Goal: Task Accomplishment & Management: Manage account settings

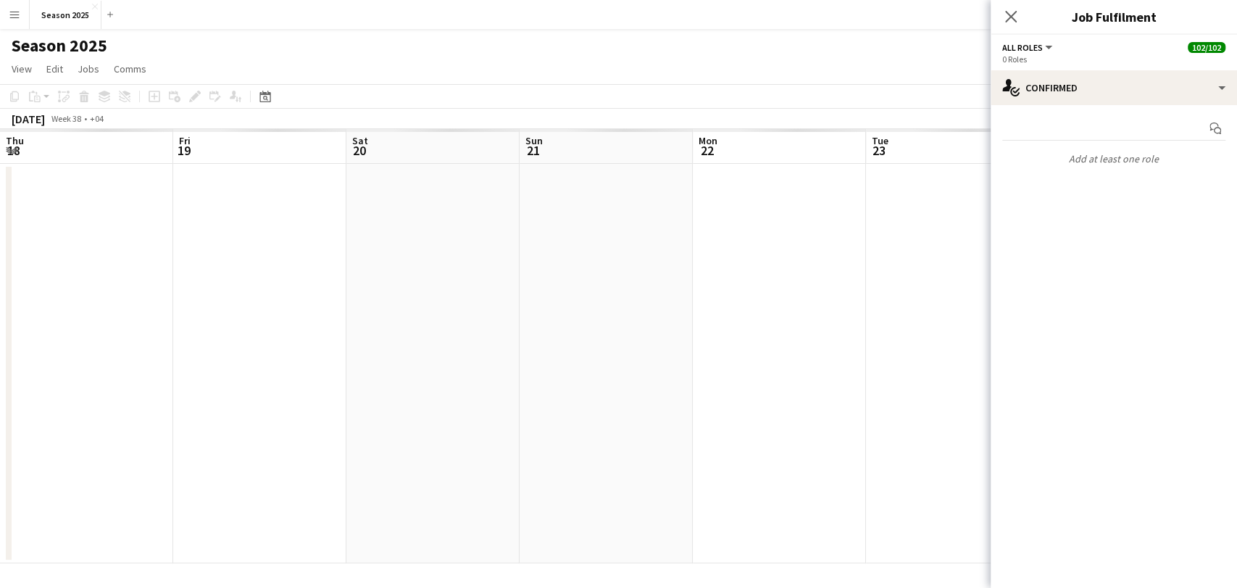
scroll to position [0, 401]
click at [1015, 20] on icon "Close pop-in" at bounding box center [1011, 16] width 14 height 14
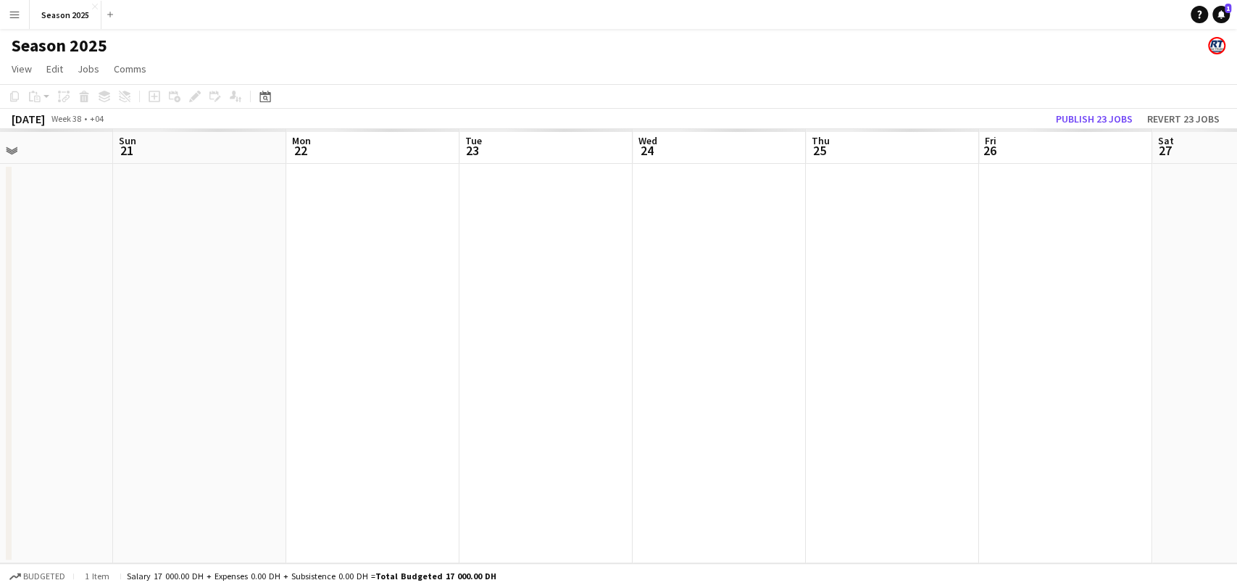
drag, startPoint x: 366, startPoint y: 267, endPoint x: 688, endPoint y: 285, distance: 322.9
click at [707, 283] on app-calendar-viewport "Thu 18 Fri 19 Sat 20 Sun 21 Mon 22 Tue 23 Wed 24 Thu 25 Fri 26 Sat 27 Sun 28 Mo…" at bounding box center [618, 346] width 1237 height 434
drag, startPoint x: 1113, startPoint y: 337, endPoint x: 470, endPoint y: 280, distance: 645.3
click at [470, 280] on app-calendar-viewport "Tue 16 Wed 17 Thu 18 Fri 19 Sat 20 Sun 21 Mon 22 Tue 23 Wed 24 Thu 25 Fri 26 Sa…" at bounding box center [618, 346] width 1237 height 434
click at [493, 281] on app-calendar-viewport "Fri 19 Sat 20 Sun 21 Mon 22 Tue 23 Wed 24 Thu 25 Fri 26 Sat 27 Sun 28 Mon 29 Tu…" at bounding box center [618, 346] width 1237 height 434
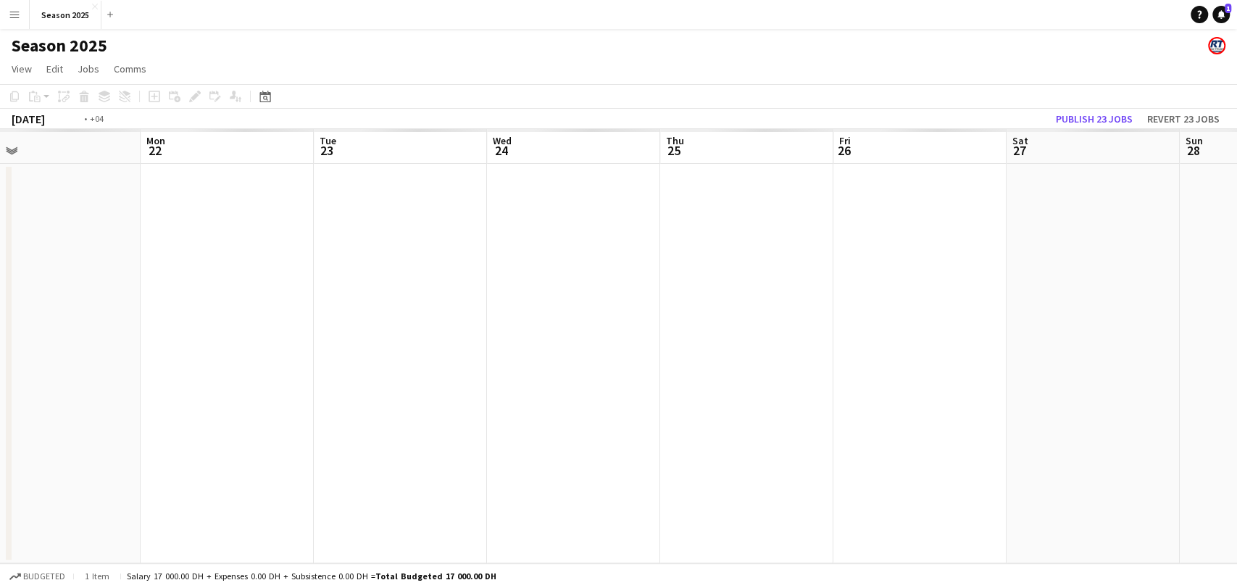
drag, startPoint x: 880, startPoint y: 307, endPoint x: 438, endPoint y: 284, distance: 442.6
click at [438, 284] on app-calendar-viewport "Fri 19 Sat 20 Sun 21 Mon 22 Tue 23 Wed 24 Thu 25 Fri 26 Sat 27 Sun 28 Mon 29 Tu…" at bounding box center [618, 346] width 1237 height 434
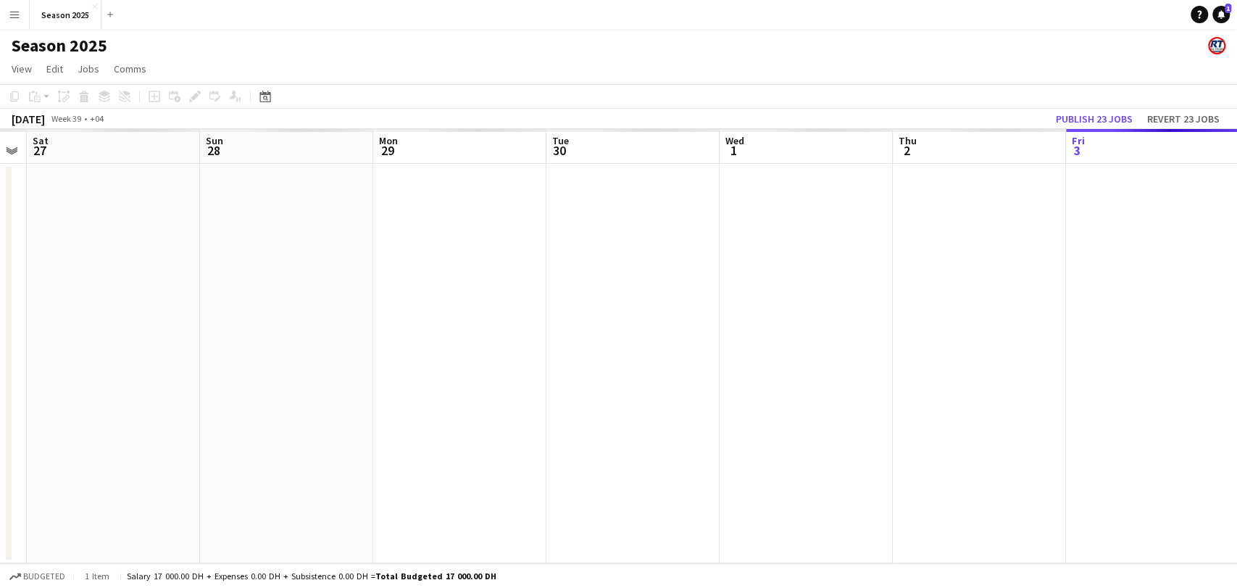
drag, startPoint x: 897, startPoint y: 309, endPoint x: 528, endPoint y: 333, distance: 369.6
click at [528, 333] on app-calendar-viewport "Wed 24 Thu 25 Fri 26 Sat 27 Sun 28 Mon 29 Tue 30 Wed 1 Thu 2 Fri 3 Sat 4 Sun 5 …" at bounding box center [618, 346] width 1237 height 434
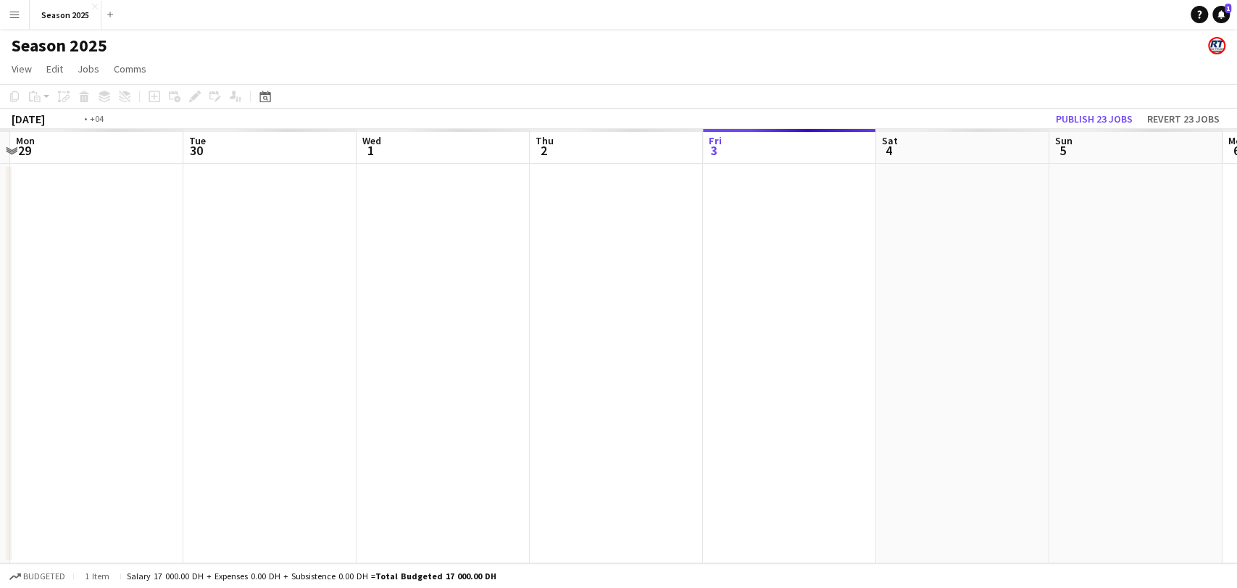
drag, startPoint x: 949, startPoint y: 354, endPoint x: 554, endPoint y: 354, distance: 395.6
click at [554, 354] on app-calendar-viewport "Fri 26 Sat 27 Sun 28 Mon 29 Tue 30 Wed 1 Thu 2 Fri 3 Sat 4 Sun 5 Mon 6 Tue 7 We…" at bounding box center [618, 346] width 1237 height 434
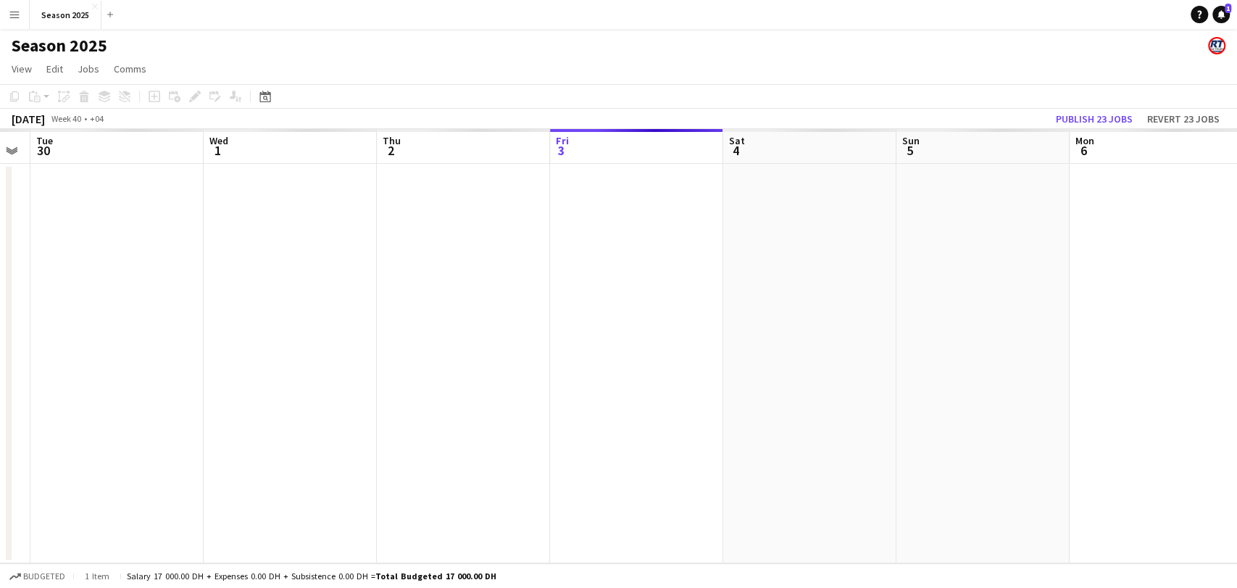
scroll to position [0, 385]
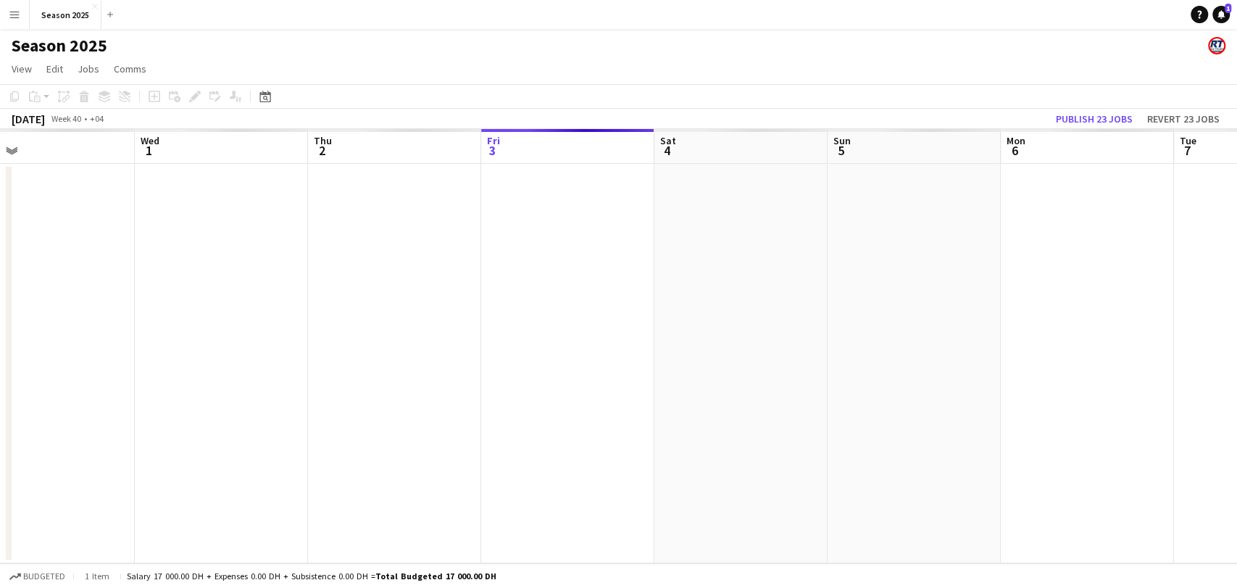
drag, startPoint x: 478, startPoint y: 343, endPoint x: 752, endPoint y: 340, distance: 274.6
click at [752, 340] on app-calendar-viewport "Sun 28 Mon 29 Tue 30 Wed 1 Thu 2 Fri 3 Sat 4 Sun 5 Mon 6 Tue 7 Wed 8 Thu 9 Fri …" at bounding box center [618, 346] width 1237 height 434
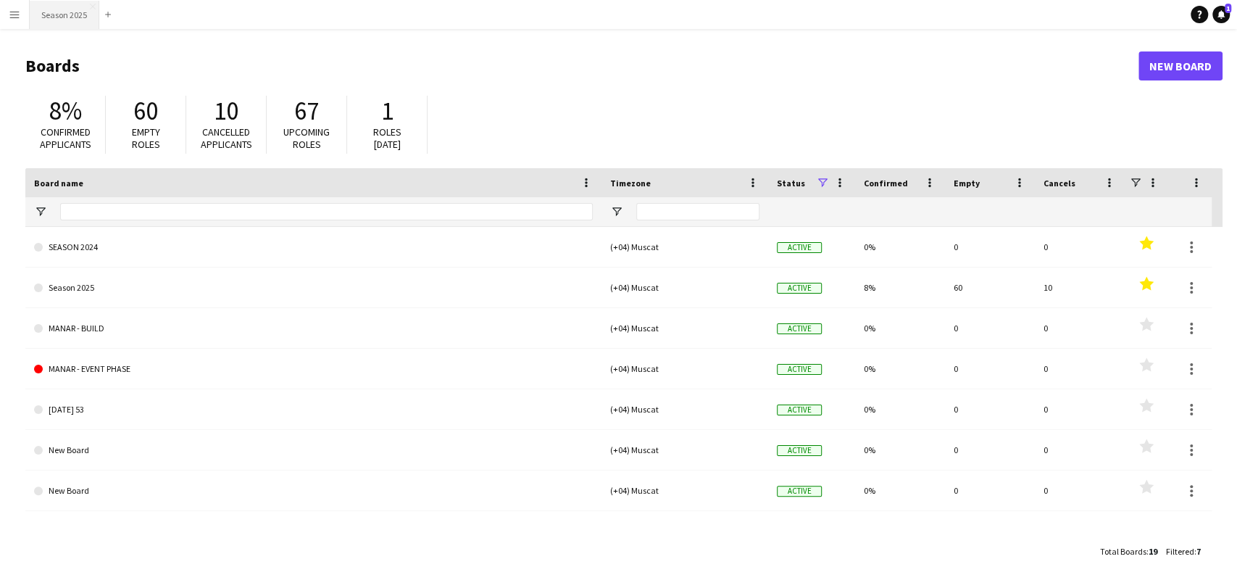
click at [41, 7] on button "Season 2025 Close" at bounding box center [65, 15] width 70 height 28
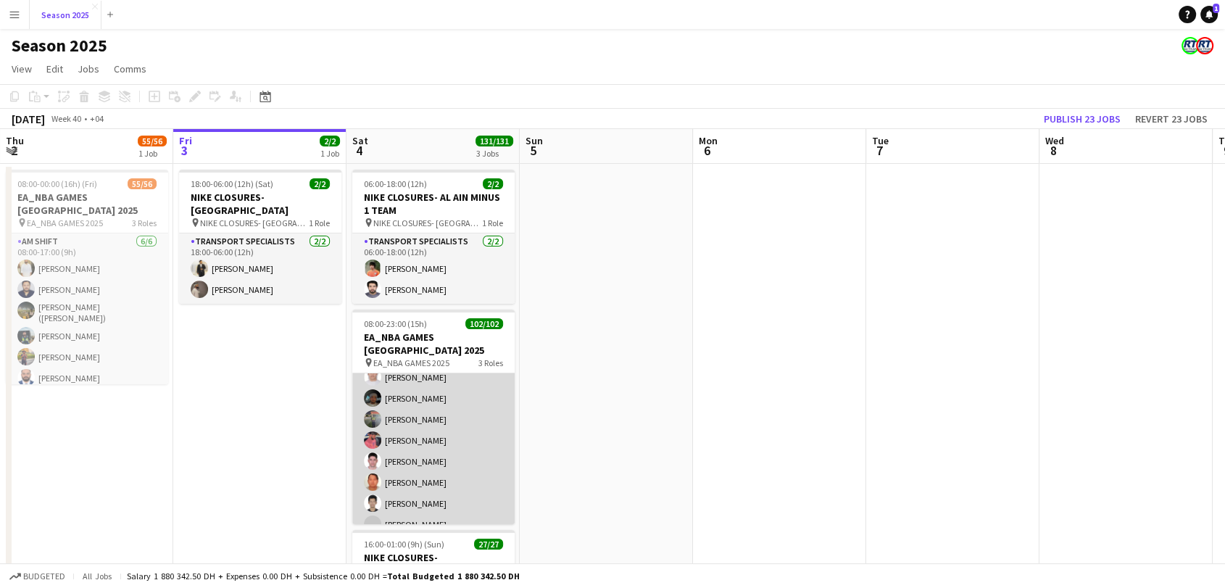
scroll to position [322, 0]
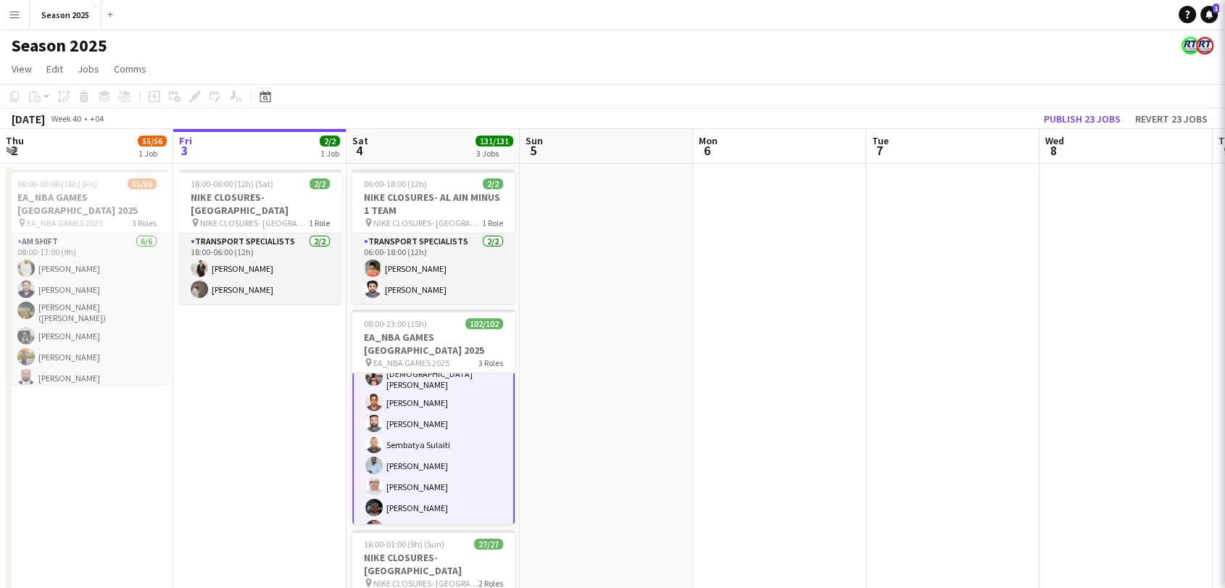
scroll to position [323, 0]
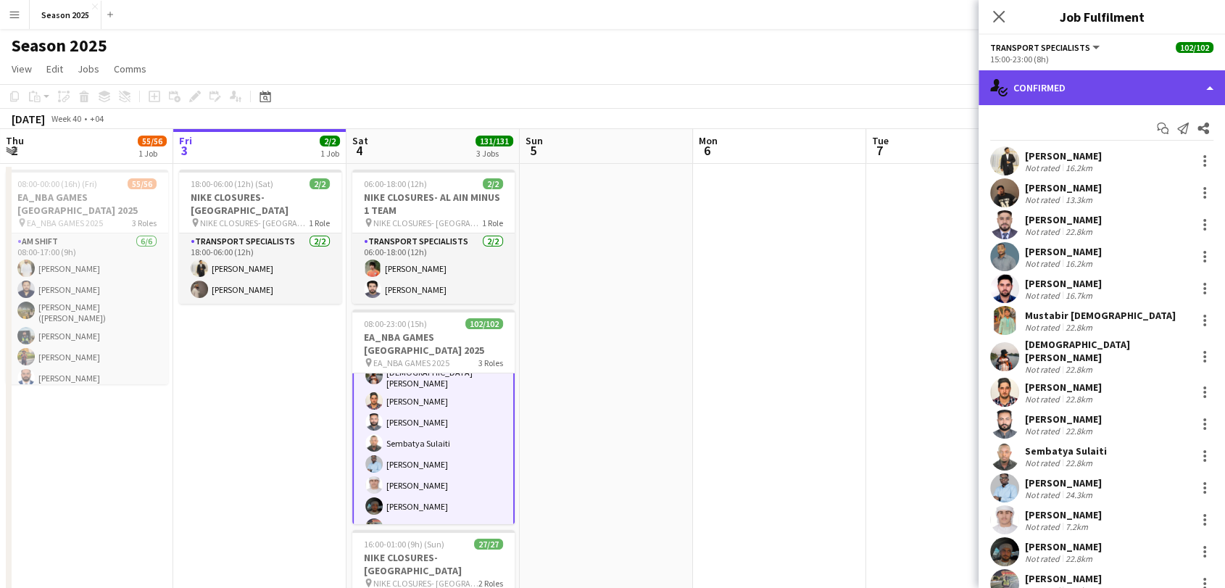
click at [1117, 96] on div "single-neutral-actions-check-2 Confirmed" at bounding box center [1101, 87] width 246 height 35
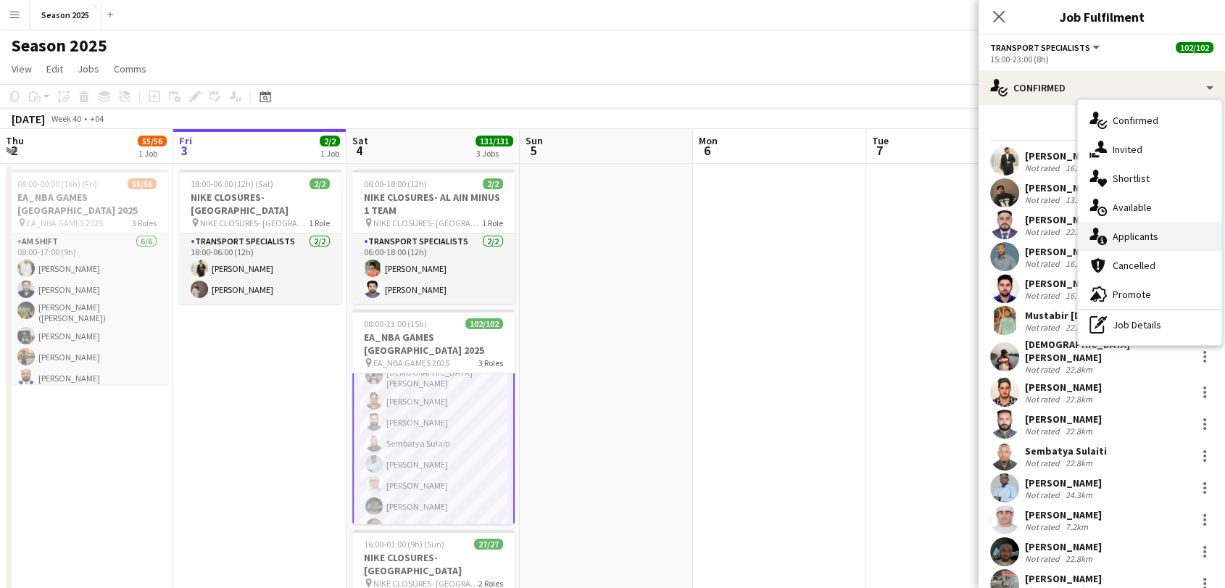
click at [1149, 244] on div "single-neutral-actions-information Applicants" at bounding box center [1149, 236] width 143 height 29
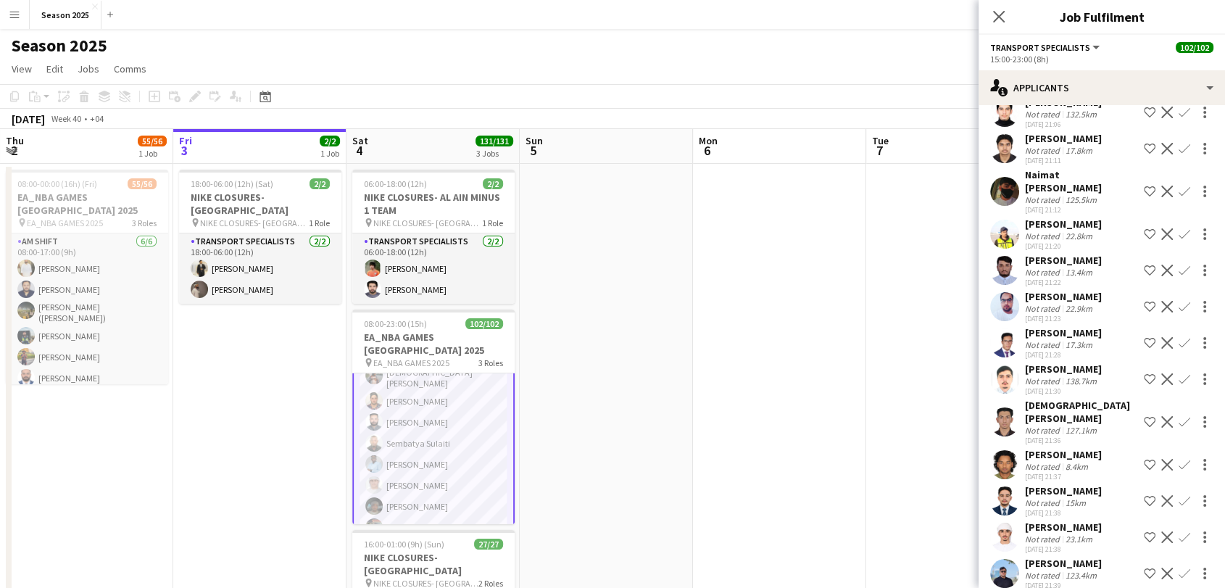
scroll to position [402, 0]
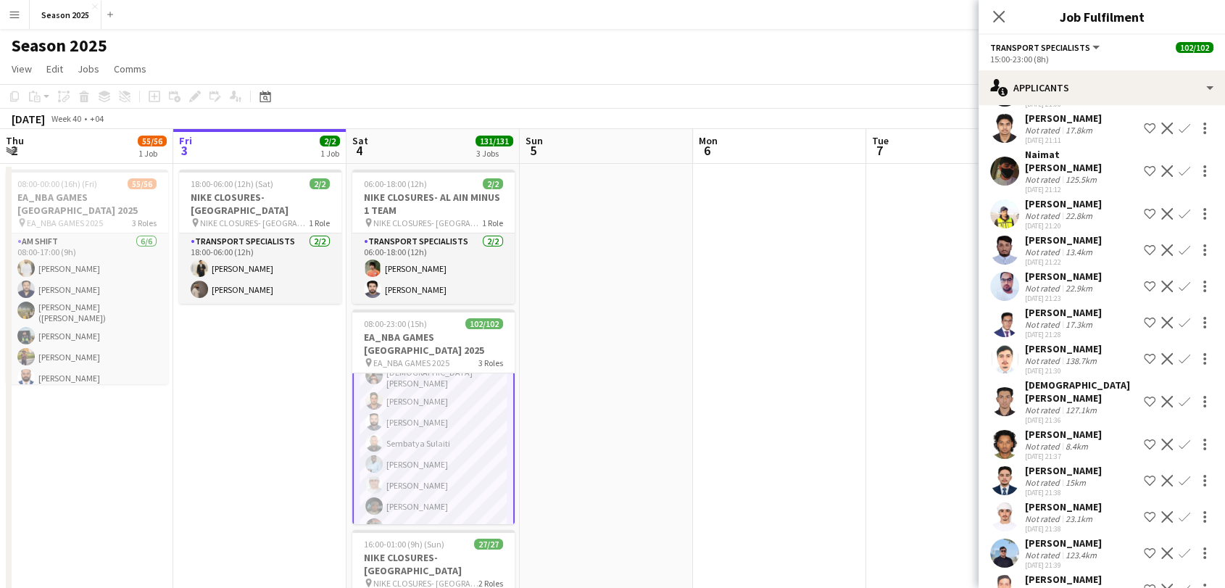
click at [999, 213] on app-user-avatar at bounding box center [1004, 213] width 29 height 29
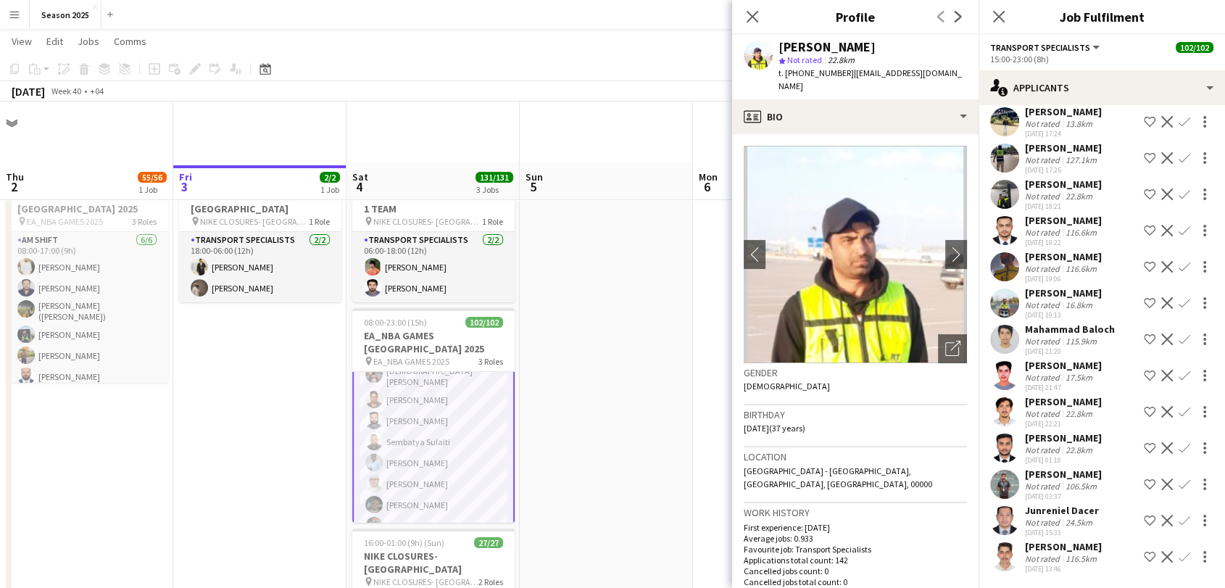
scroll to position [80, 0]
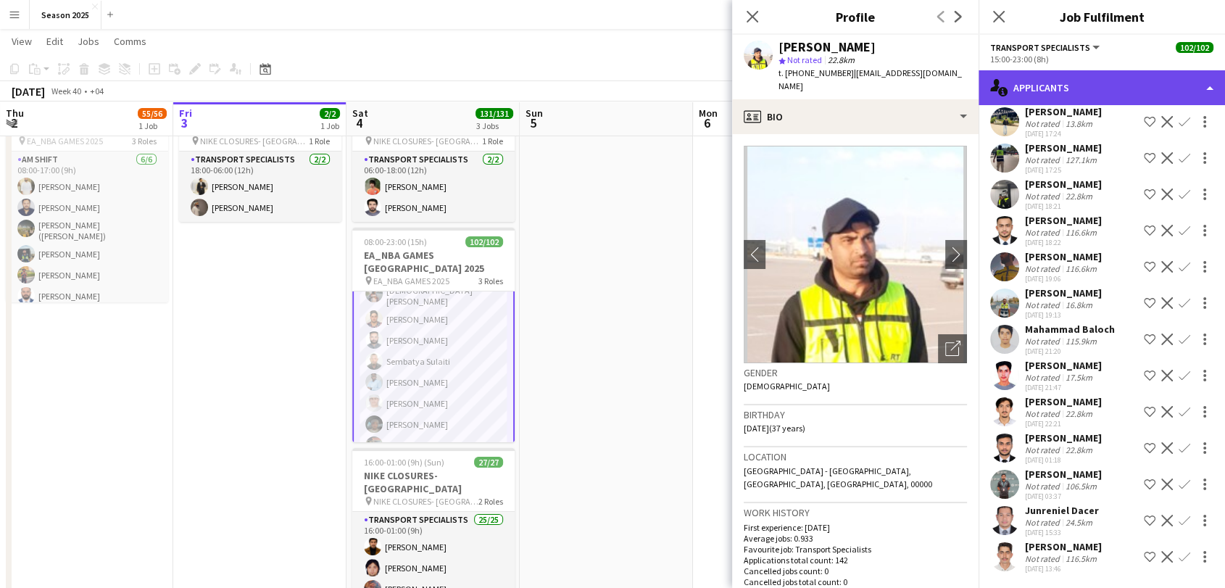
click at [1026, 88] on div "single-neutral-actions-information Applicants" at bounding box center [1101, 87] width 246 height 35
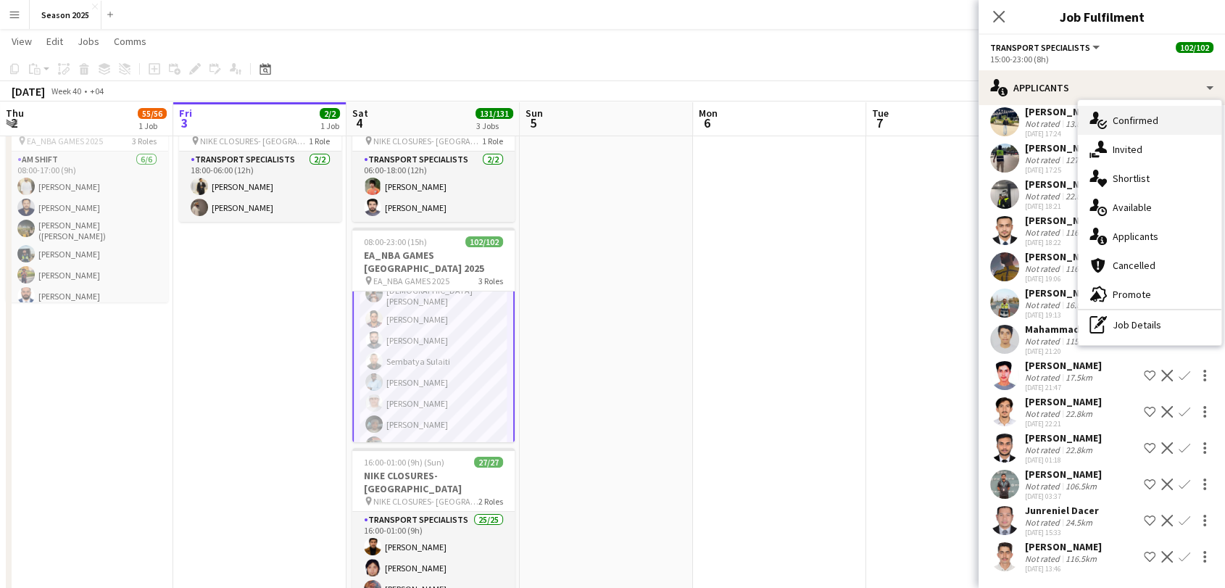
click at [1120, 116] on span "Confirmed" at bounding box center [1135, 120] width 46 height 13
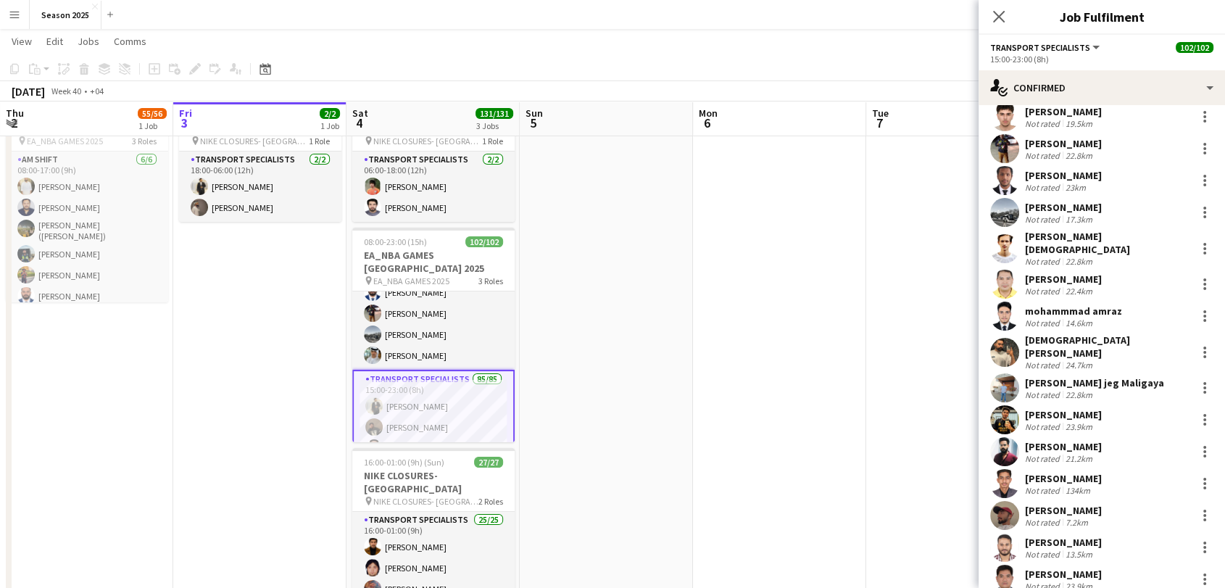
scroll to position [643, 0]
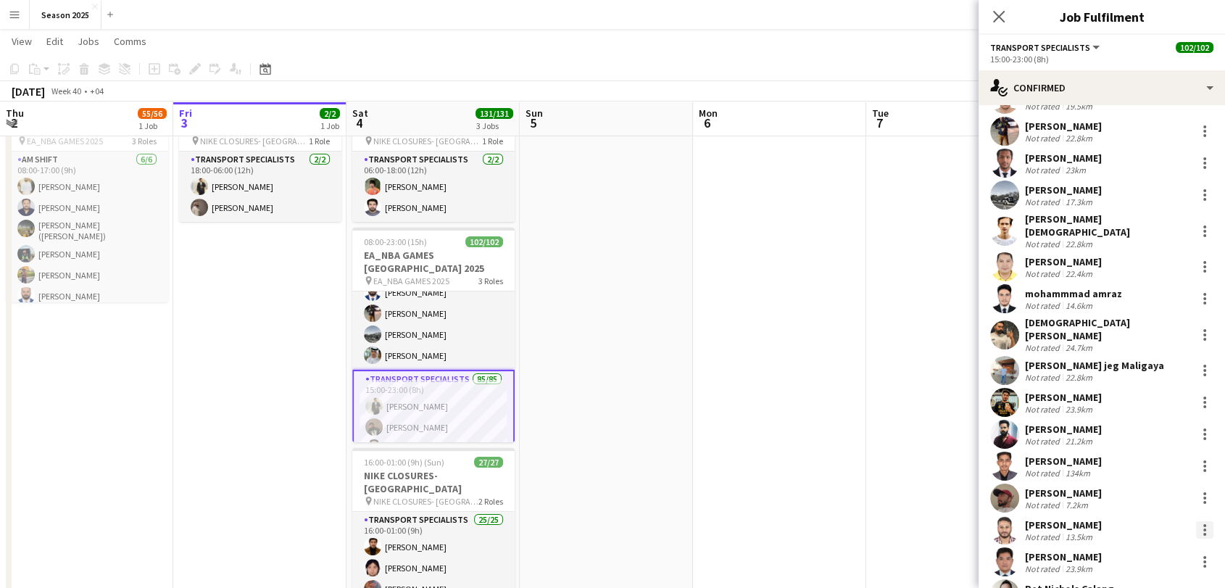
click at [1203, 528] on div at bounding box center [1204, 529] width 3 height 3
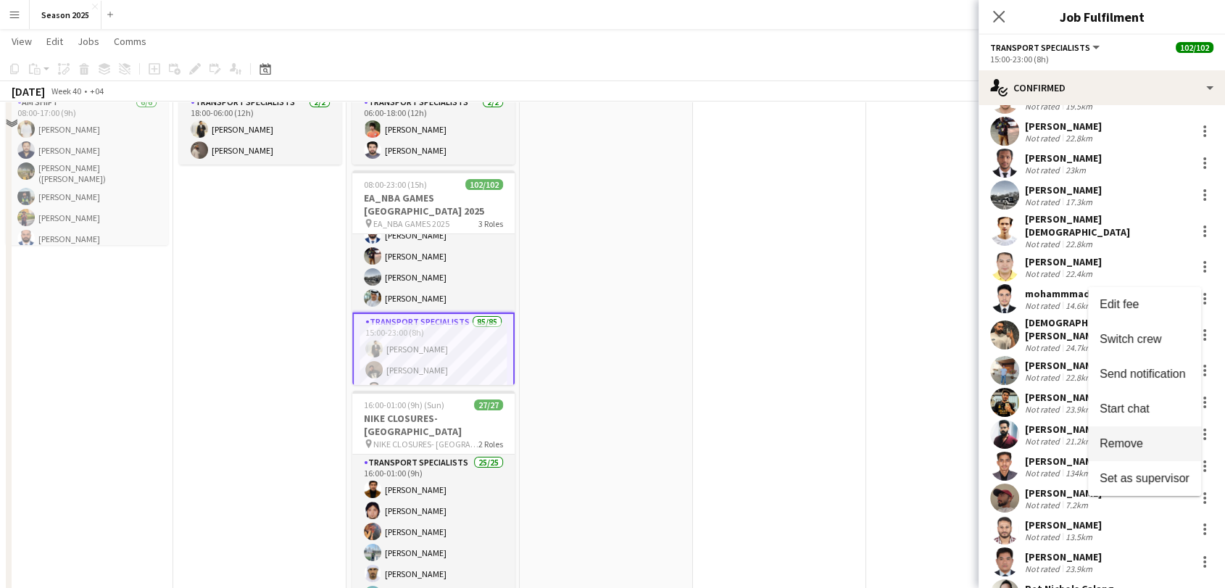
scroll to position [161, 0]
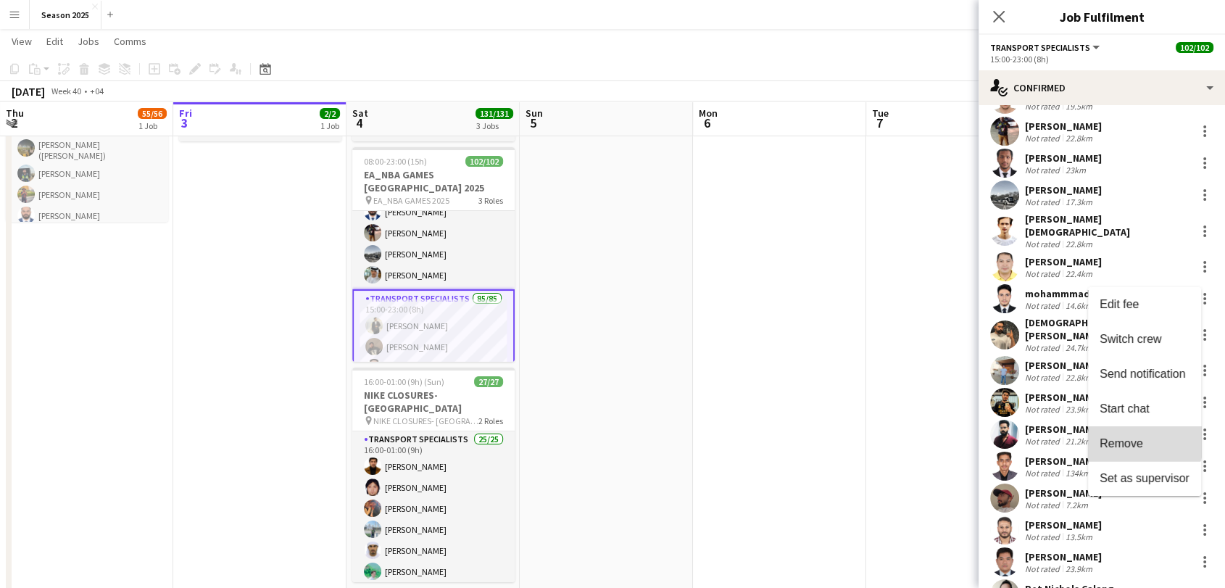
click at [1142, 437] on span "Remove" at bounding box center [1120, 443] width 43 height 12
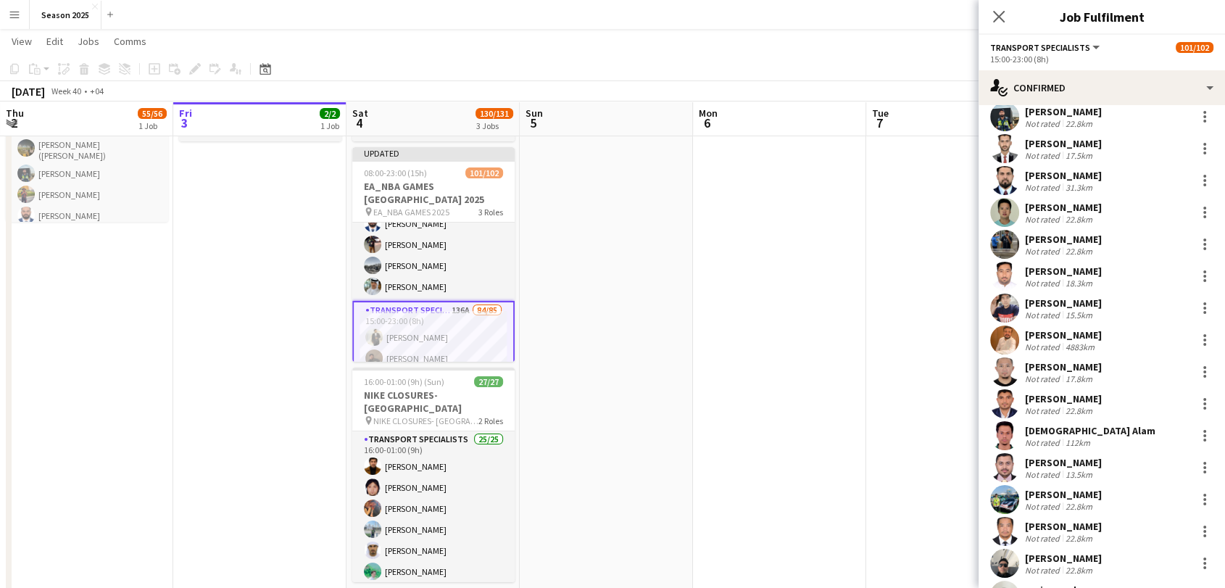
scroll to position [2012, 0]
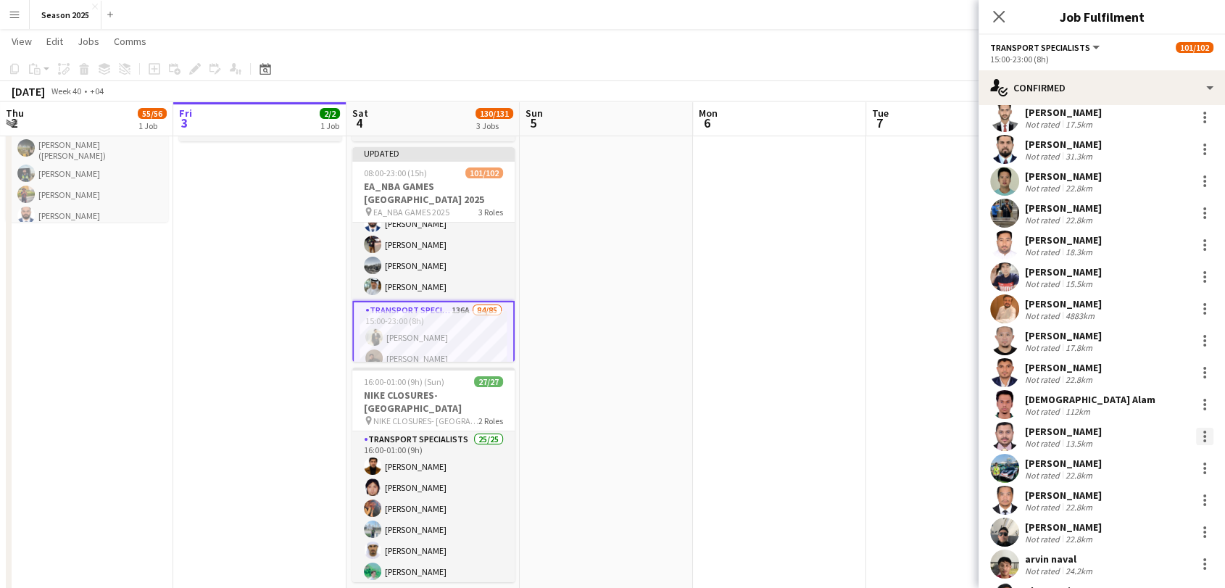
click at [1196, 428] on div at bounding box center [1204, 436] width 17 height 17
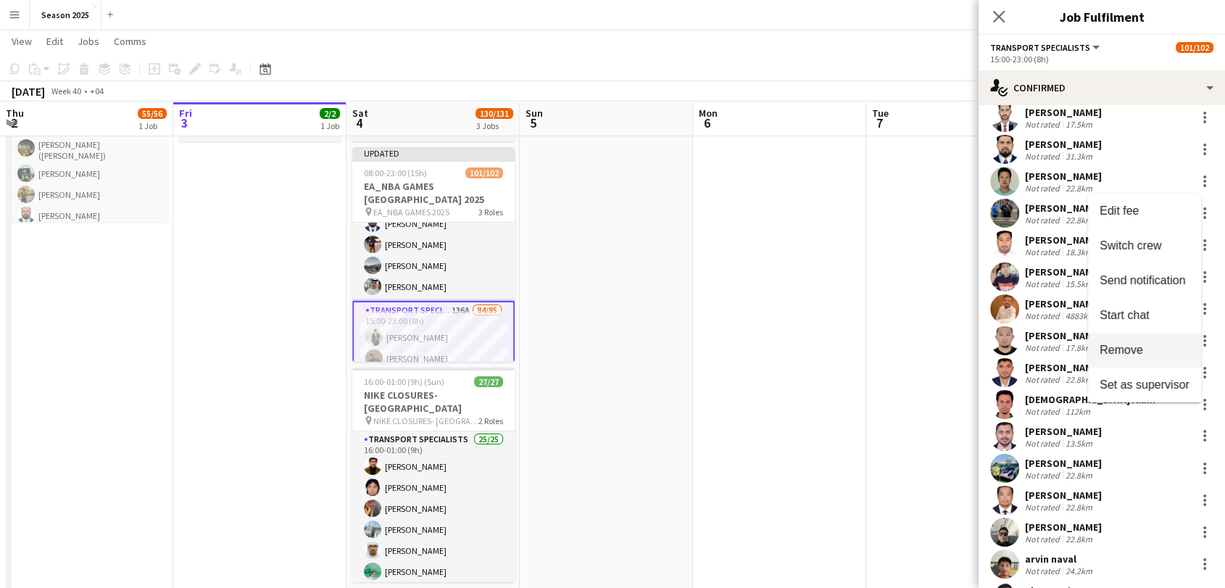
click at [1142, 351] on span "Remove" at bounding box center [1120, 349] width 43 height 12
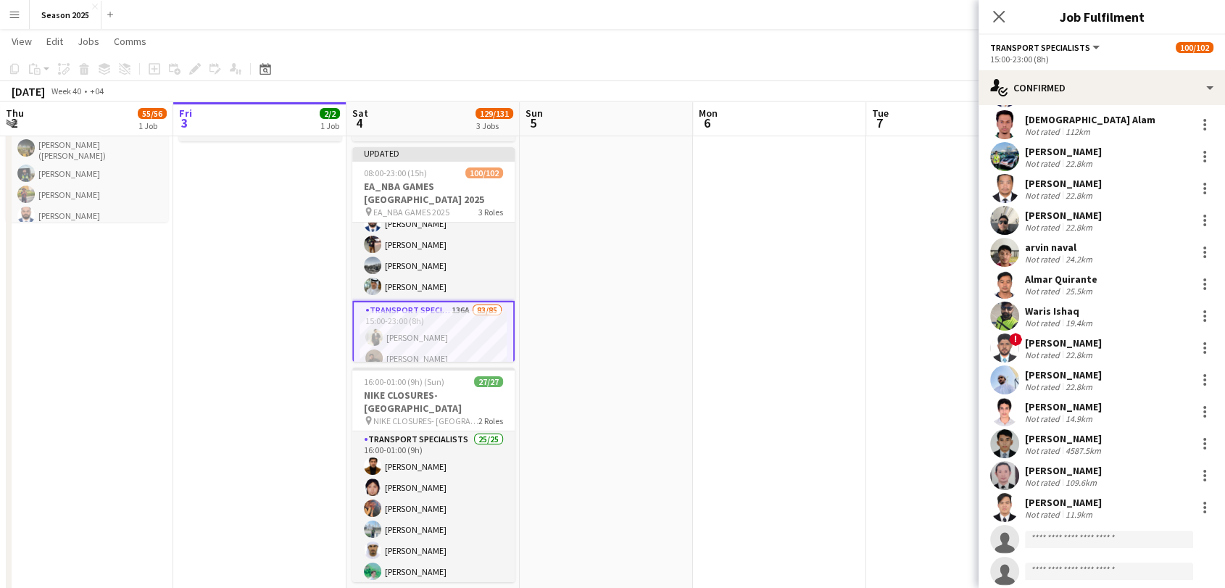
scroll to position [2307, 0]
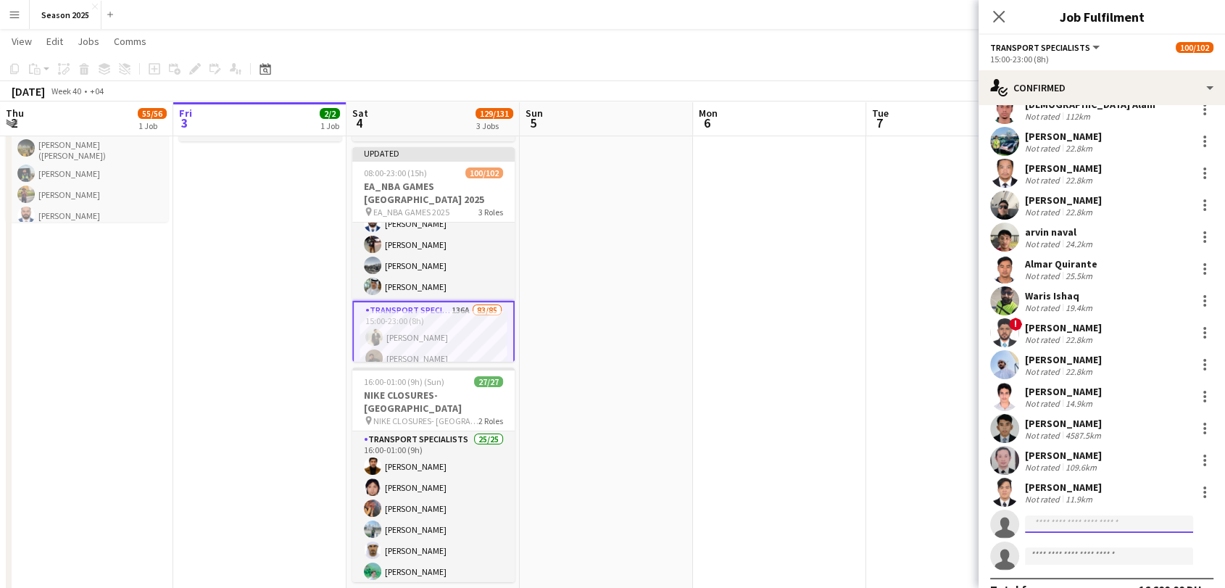
click at [1100, 515] on input at bounding box center [1109, 523] width 168 height 17
type input "*"
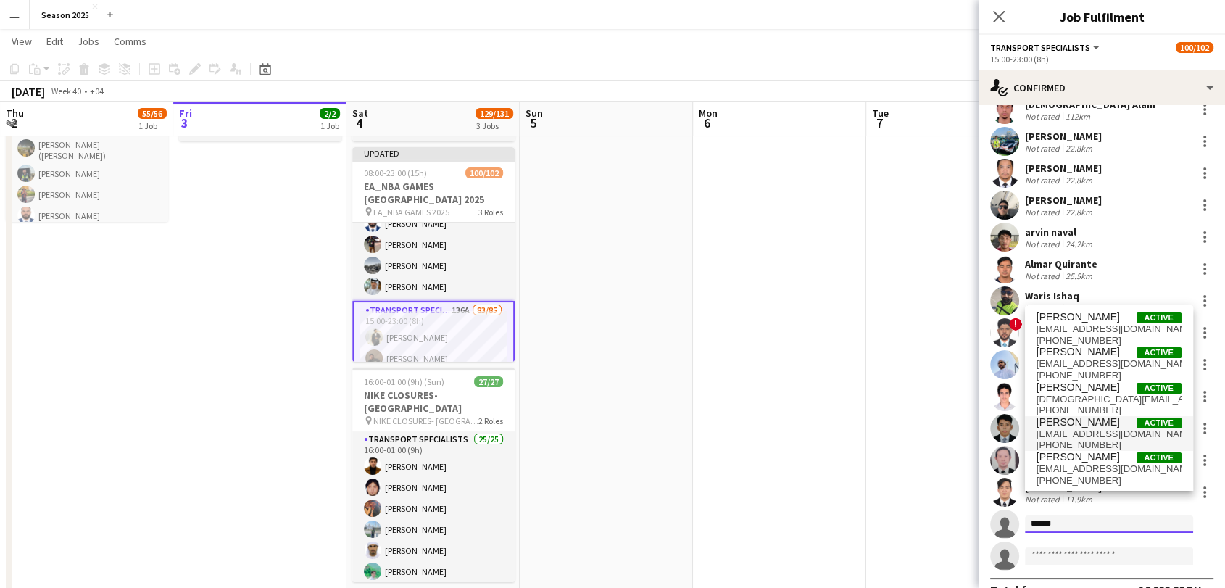
type input "******"
click at [1085, 428] on span "[EMAIL_ADDRESS][DOMAIN_NAME]" at bounding box center [1108, 434] width 145 height 12
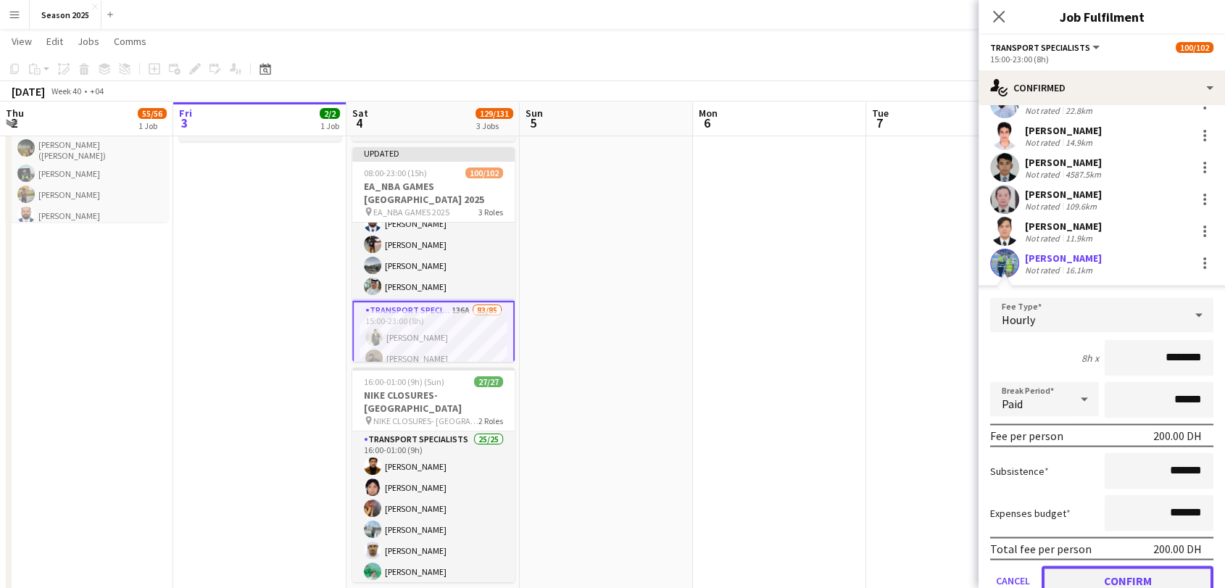
click at [1114, 565] on button "Confirm" at bounding box center [1127, 579] width 172 height 29
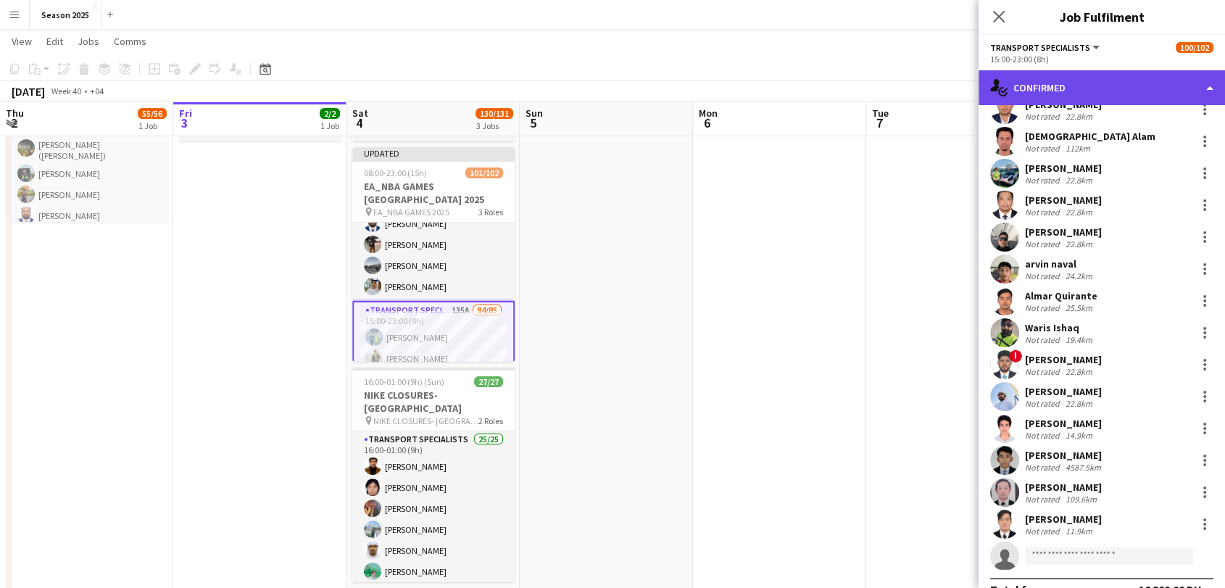
click at [1053, 94] on div "single-neutral-actions-check-2 Confirmed" at bounding box center [1101, 87] width 246 height 35
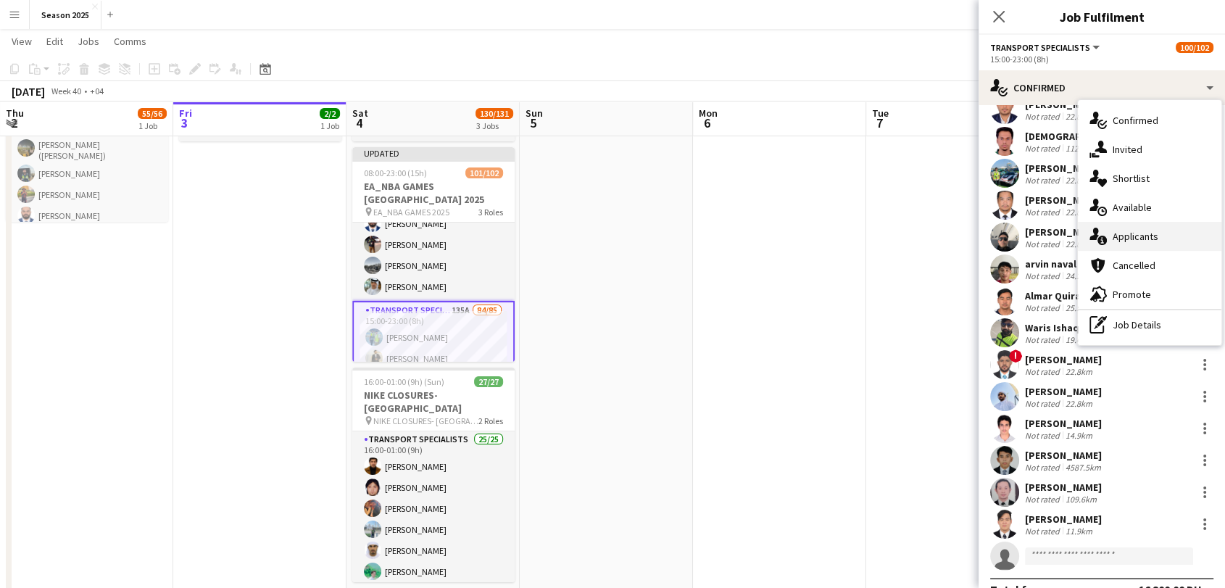
click at [1130, 236] on span "Applicants" at bounding box center [1135, 236] width 46 height 13
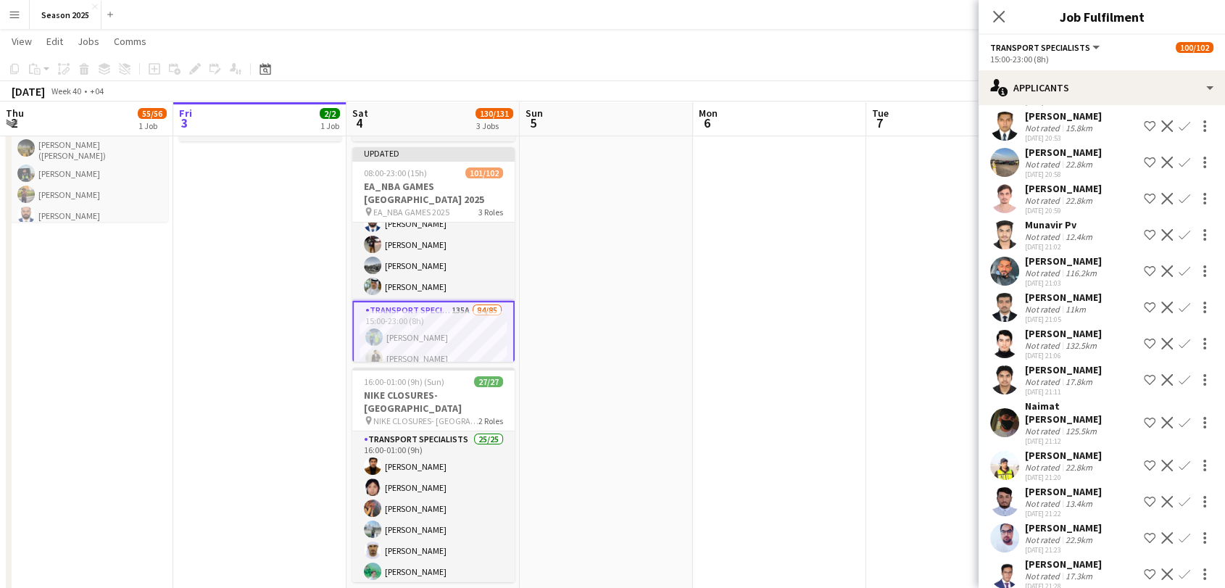
scroll to position [161, 0]
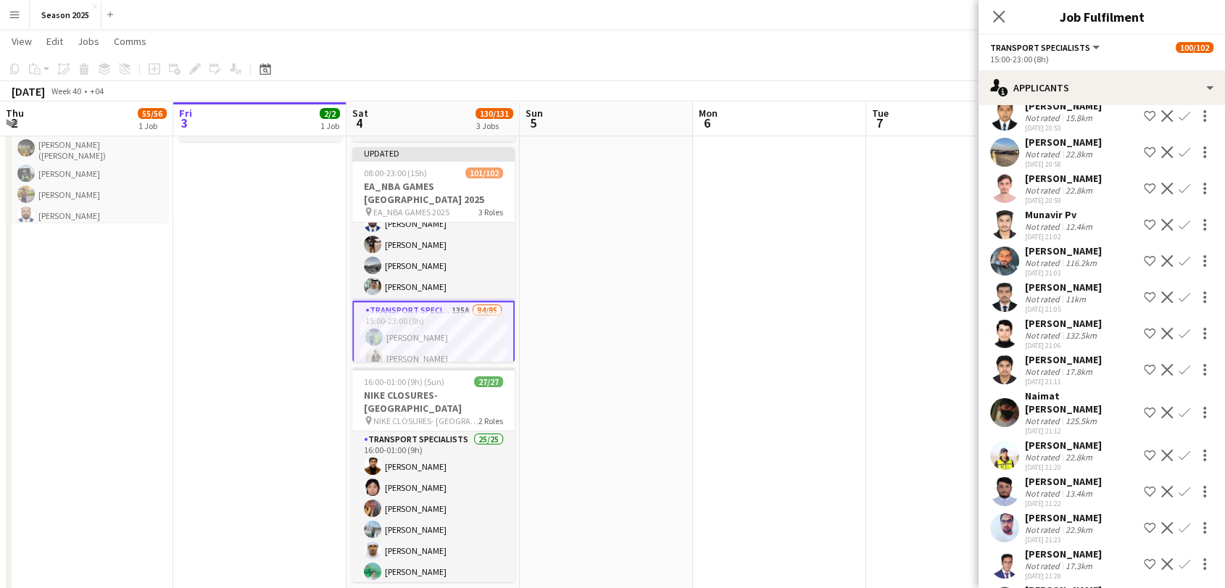
click at [1001, 452] on app-user-avatar at bounding box center [1004, 455] width 29 height 29
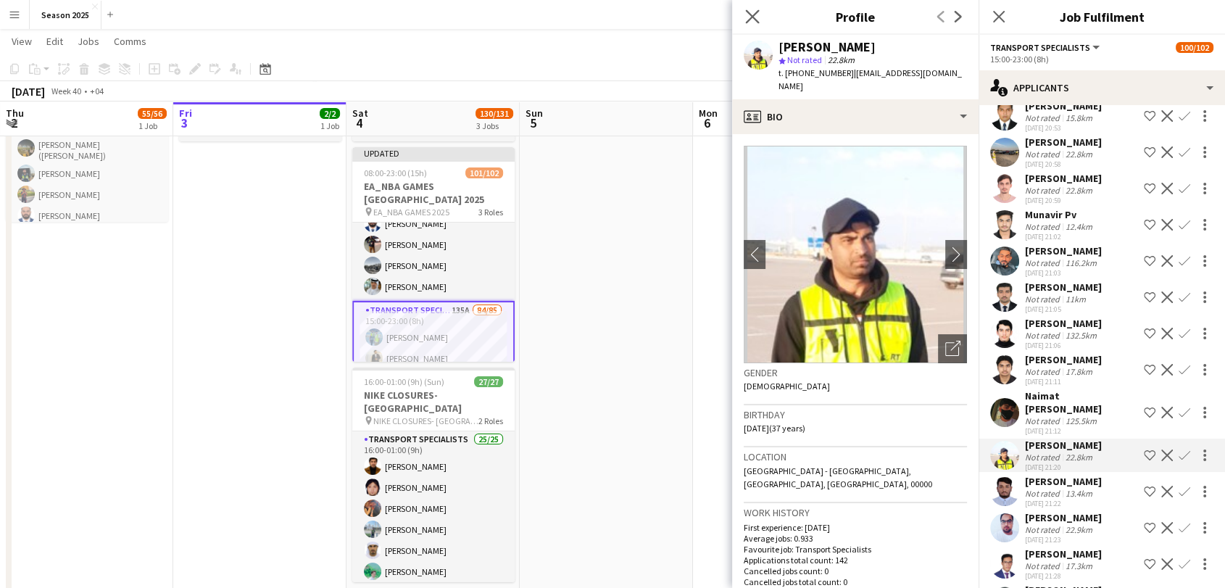
click at [760, 14] on app-icon "Close pop-in" at bounding box center [752, 17] width 21 height 21
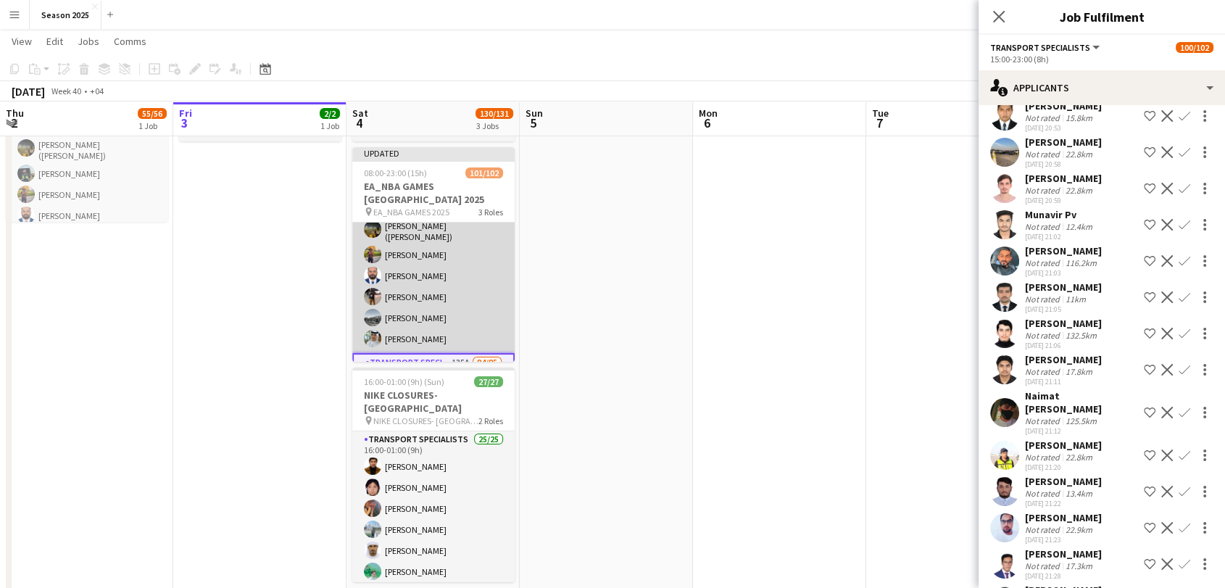
scroll to position [0, 0]
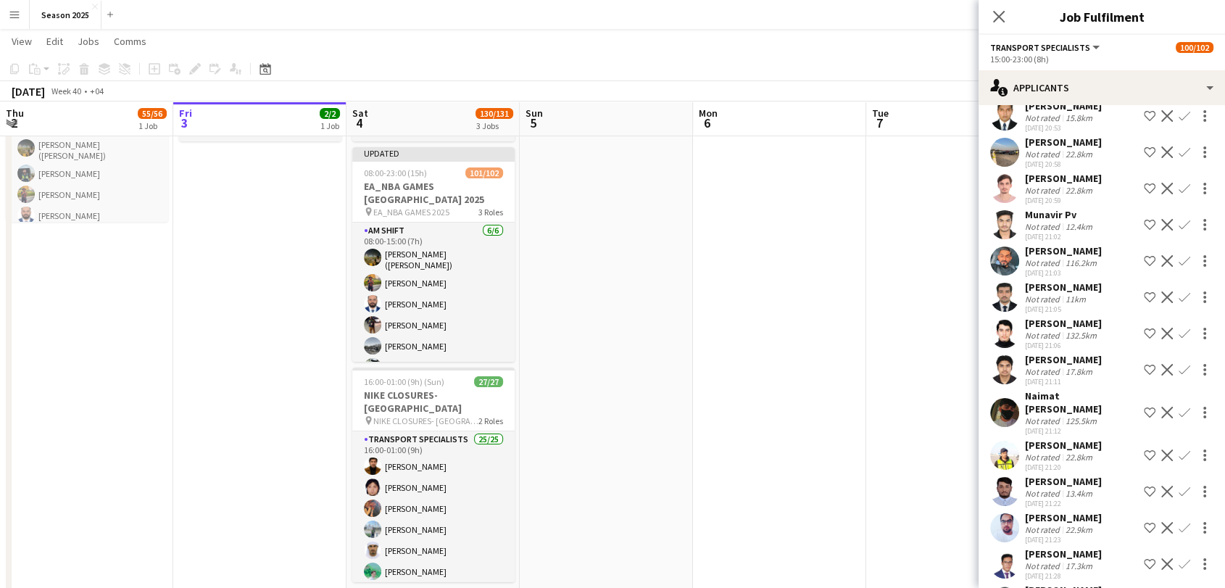
click at [438, 192] on h3 "EA_NBA GAMES [GEOGRAPHIC_DATA] 2025" at bounding box center [433, 193] width 162 height 26
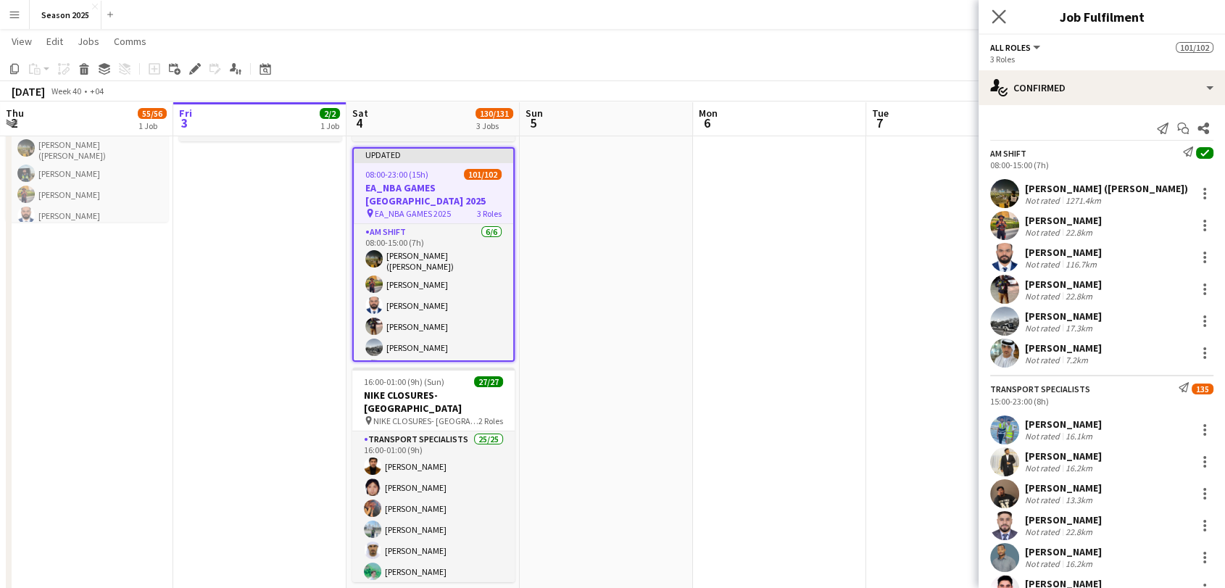
click at [1006, 9] on app-icon "Close pop-in" at bounding box center [998, 17] width 21 height 21
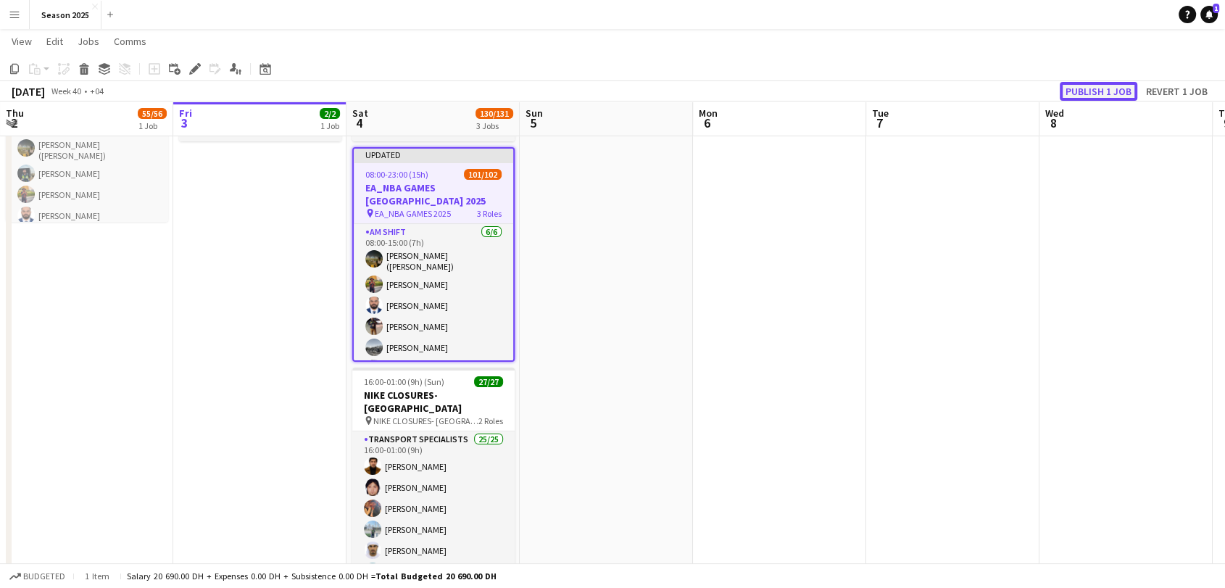
click at [1093, 94] on button "Publish 1 job" at bounding box center [1098, 91] width 78 height 19
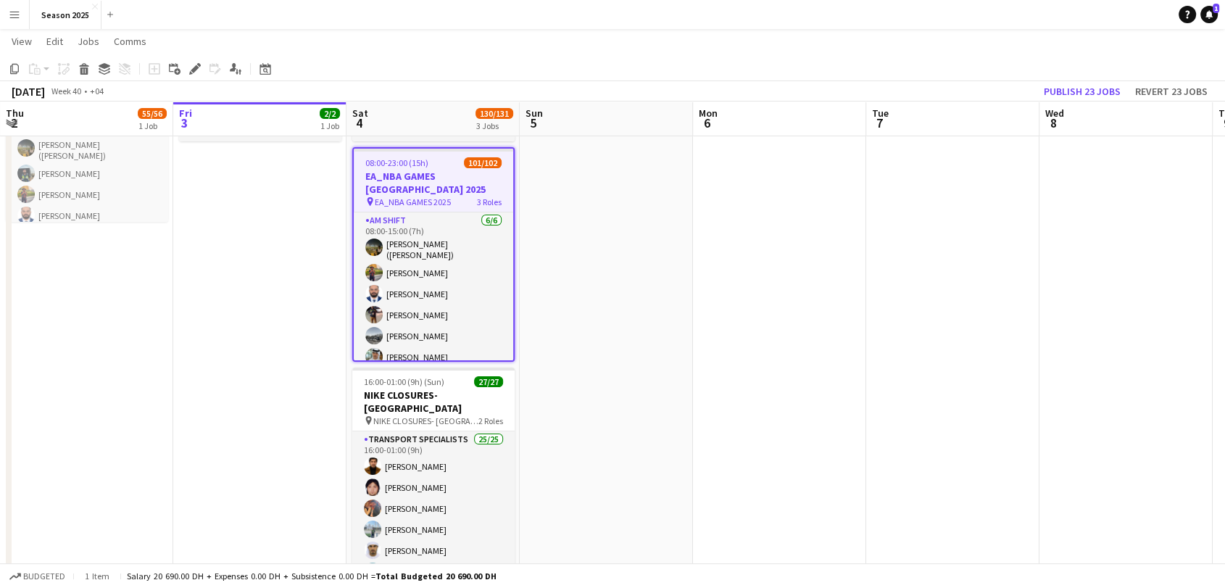
click at [12, 17] on app-icon "Menu" at bounding box center [15, 15] width 12 height 12
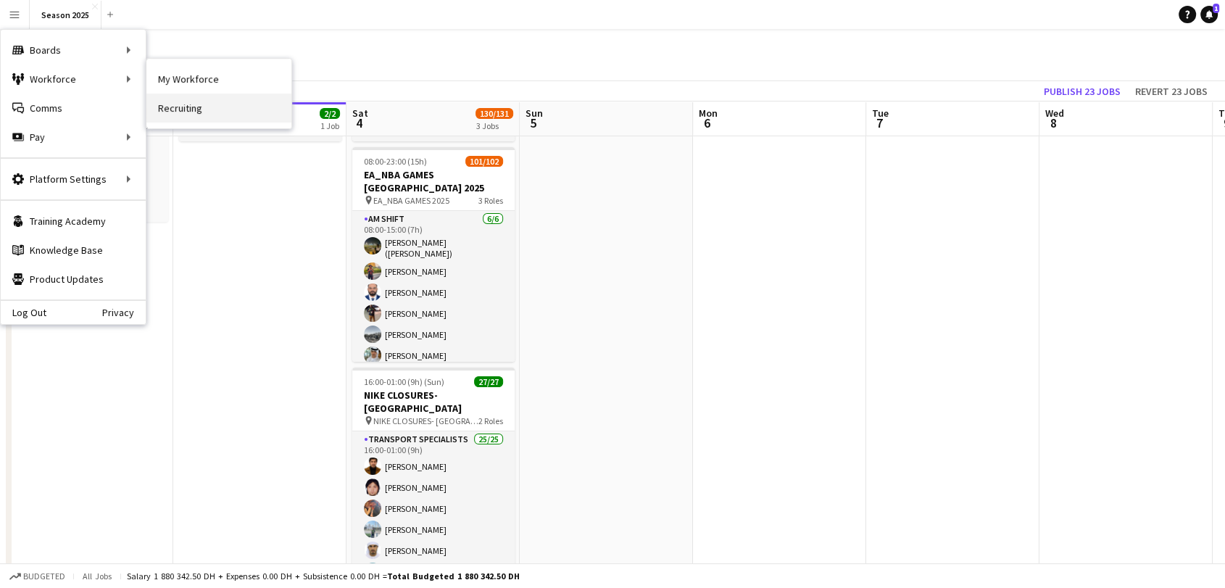
click at [204, 111] on link "Recruiting" at bounding box center [218, 107] width 145 height 29
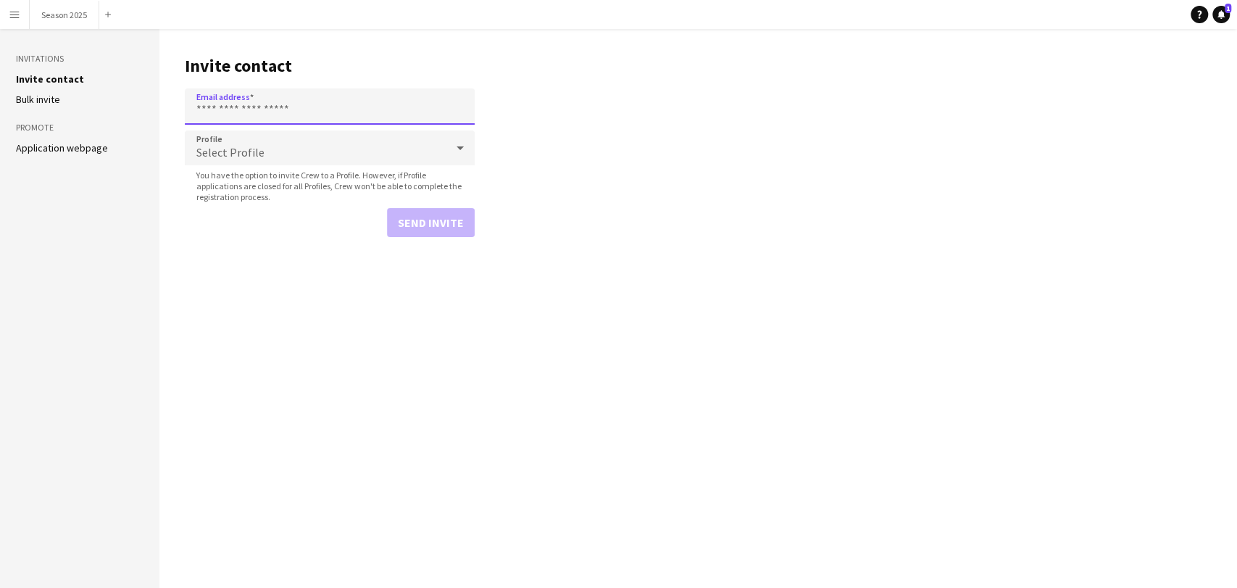
click at [254, 113] on input "Email address" at bounding box center [330, 106] width 290 height 36
paste input "**********"
type input "**********"
click at [275, 146] on div "Select Profile" at bounding box center [315, 147] width 261 height 35
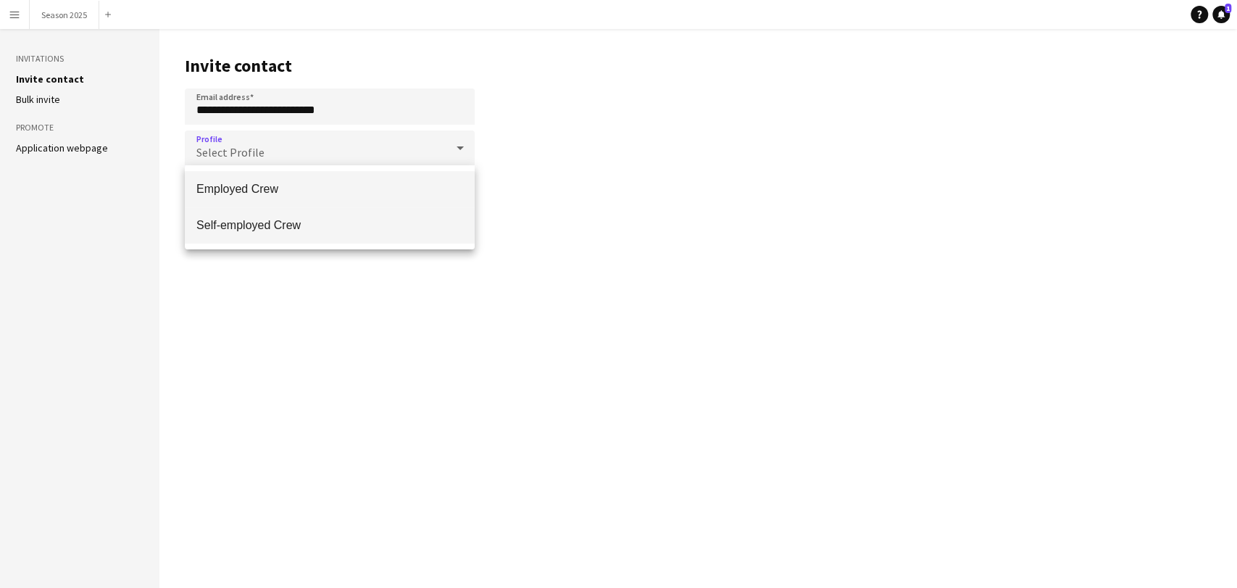
click at [277, 222] on span "Self-employed Crew" at bounding box center [329, 225] width 267 height 14
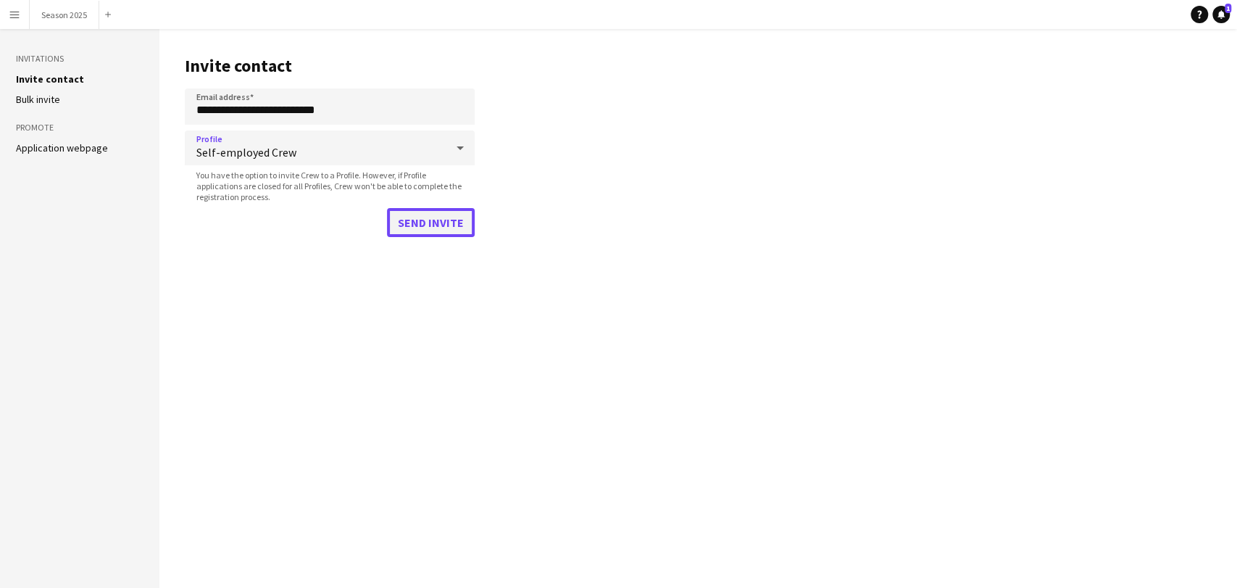
click at [457, 222] on button "Send invite" at bounding box center [431, 222] width 88 height 29
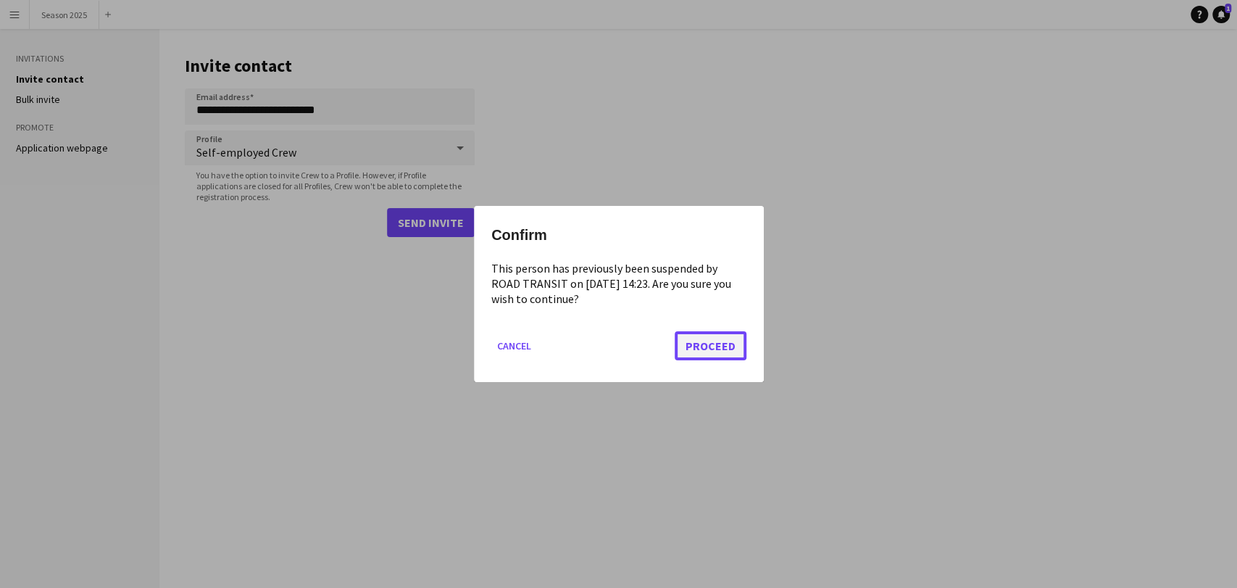
click at [726, 344] on button "Proceed" at bounding box center [711, 345] width 72 height 29
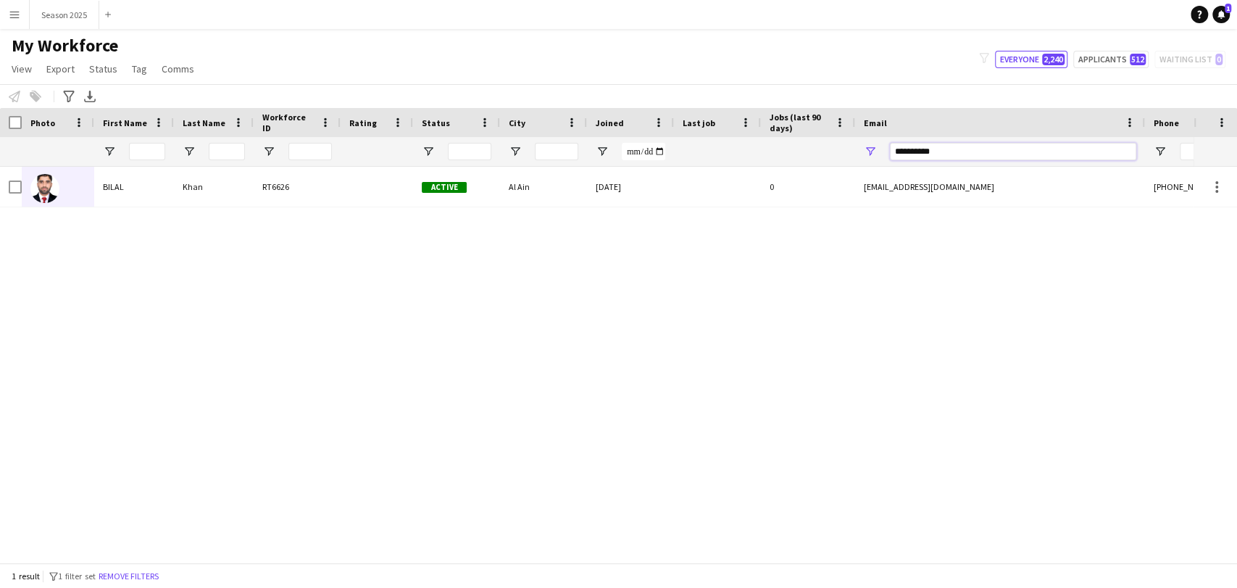
drag, startPoint x: 985, startPoint y: 151, endPoint x: 835, endPoint y: 146, distance: 150.1
click at [835, 146] on div at bounding box center [785, 151] width 1571 height 29
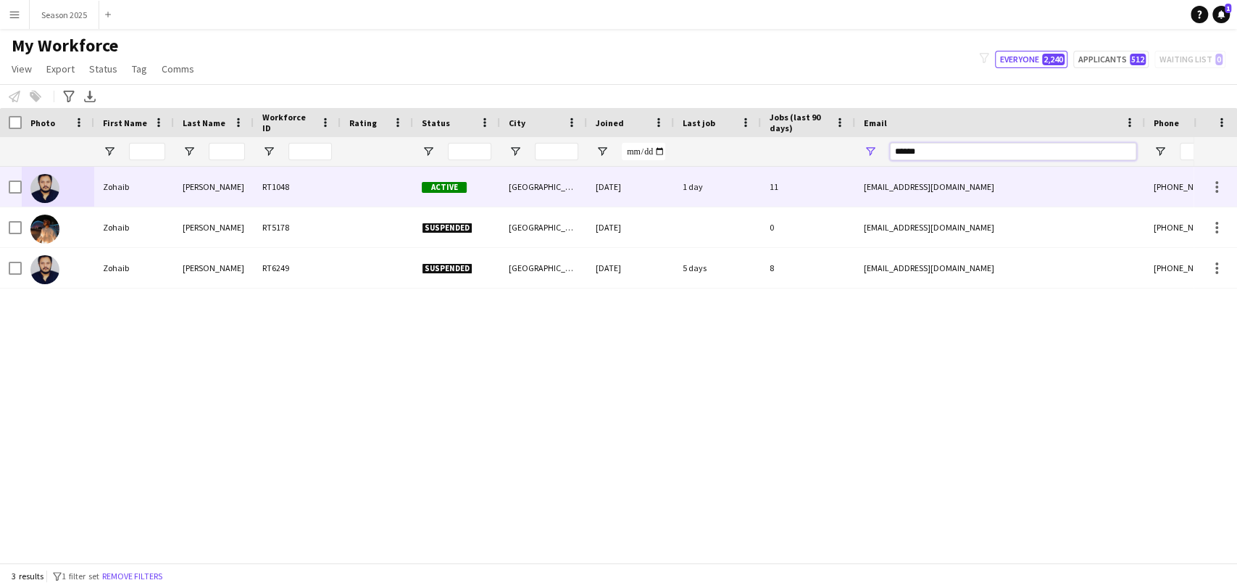
type input "******"
click at [49, 186] on img at bounding box center [44, 188] width 29 height 29
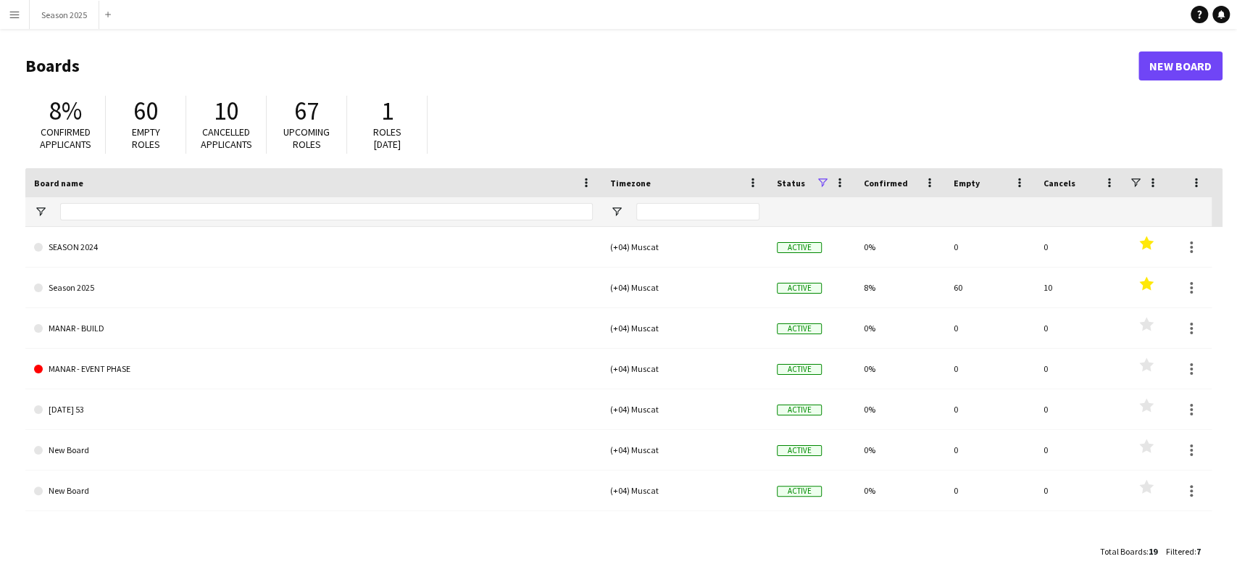
click at [18, 17] on app-icon "Menu" at bounding box center [15, 15] width 12 height 12
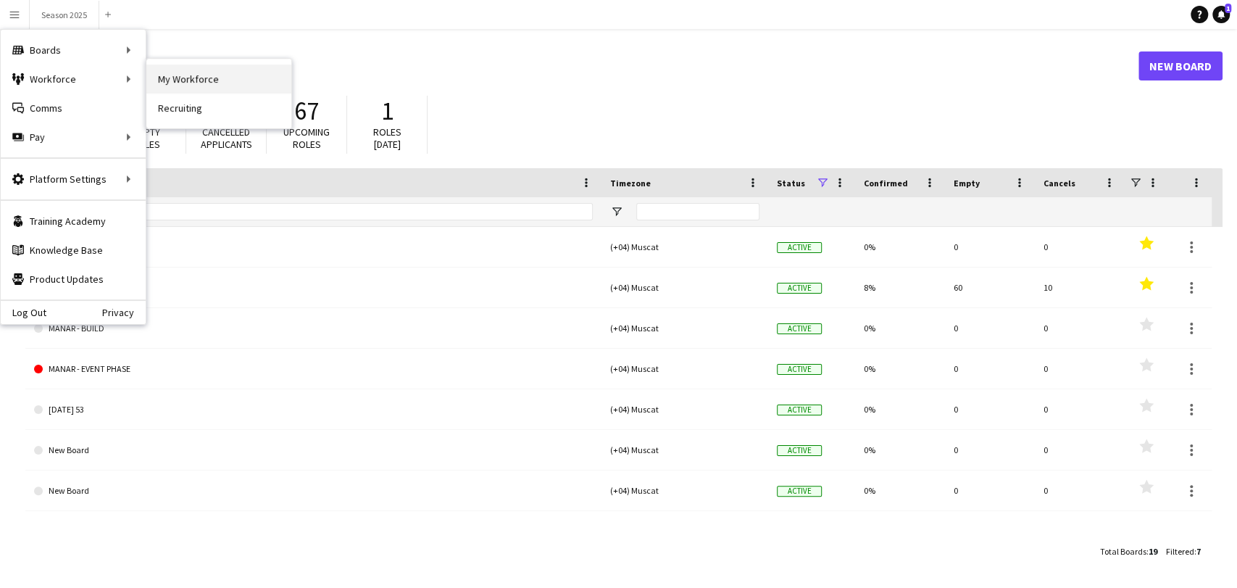
click at [178, 76] on link "My Workforce" at bounding box center [218, 78] width 145 height 29
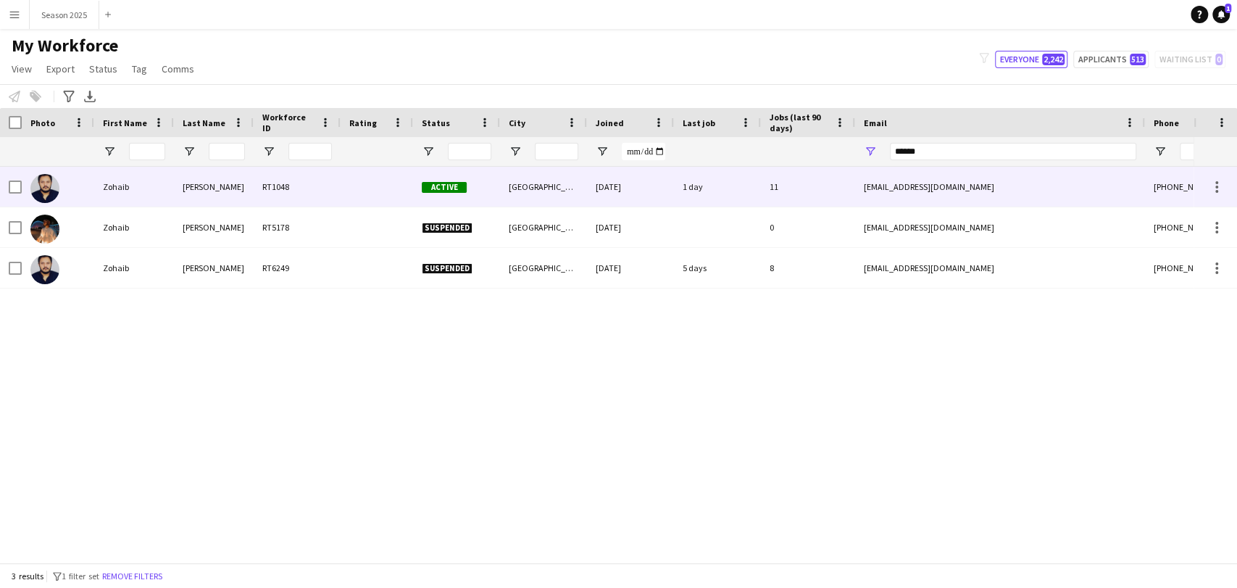
click at [43, 188] on img at bounding box center [44, 188] width 29 height 29
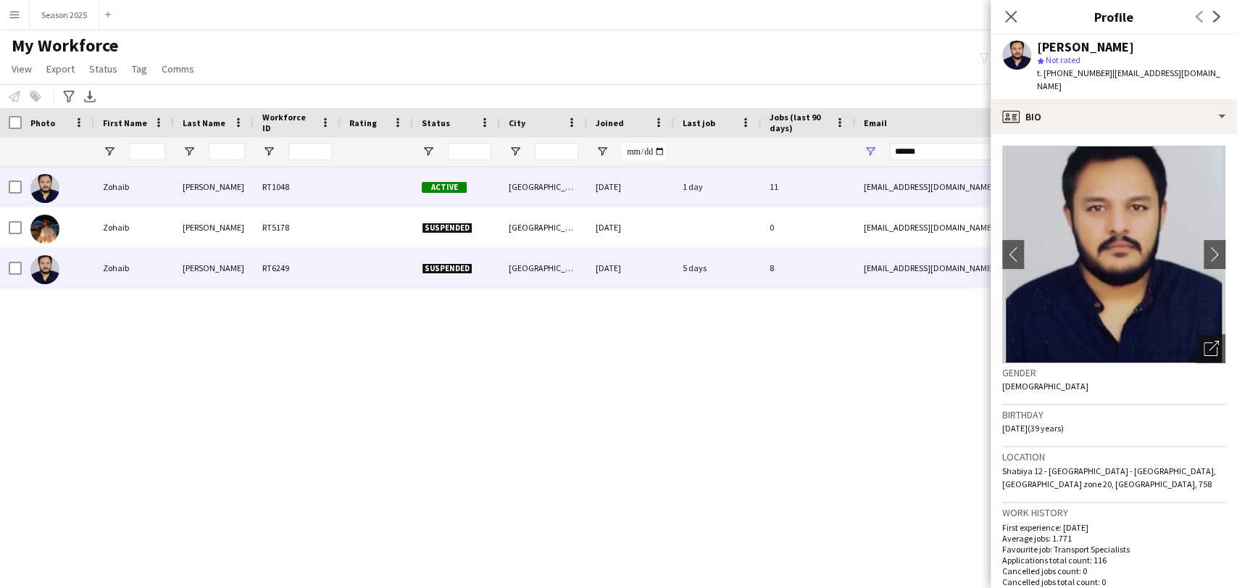
click at [47, 268] on img at bounding box center [44, 269] width 29 height 29
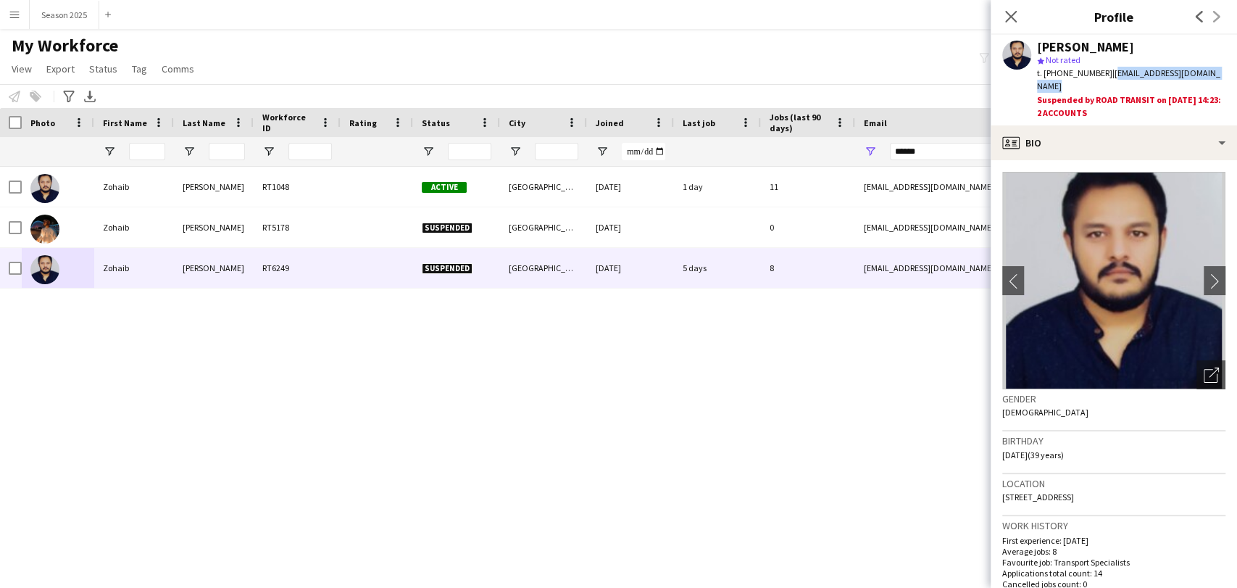
drag, startPoint x: 1106, startPoint y: 76, endPoint x: 1232, endPoint y: 67, distance: 126.4
click at [1232, 67] on div "Zohaib Mohammed star Not rated t. +971545906063 | m.zohaibshaikh007@gmail.com S…" at bounding box center [1114, 80] width 246 height 91
copy span "m.zohaibshaikh007@gmail.com"
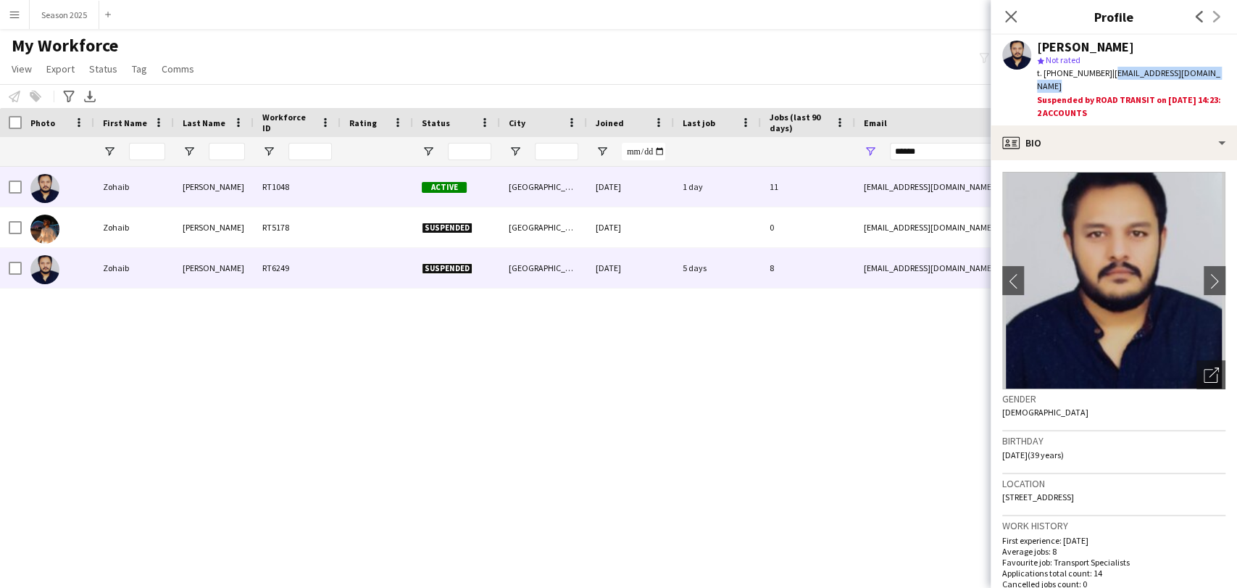
click at [38, 193] on img at bounding box center [44, 188] width 29 height 29
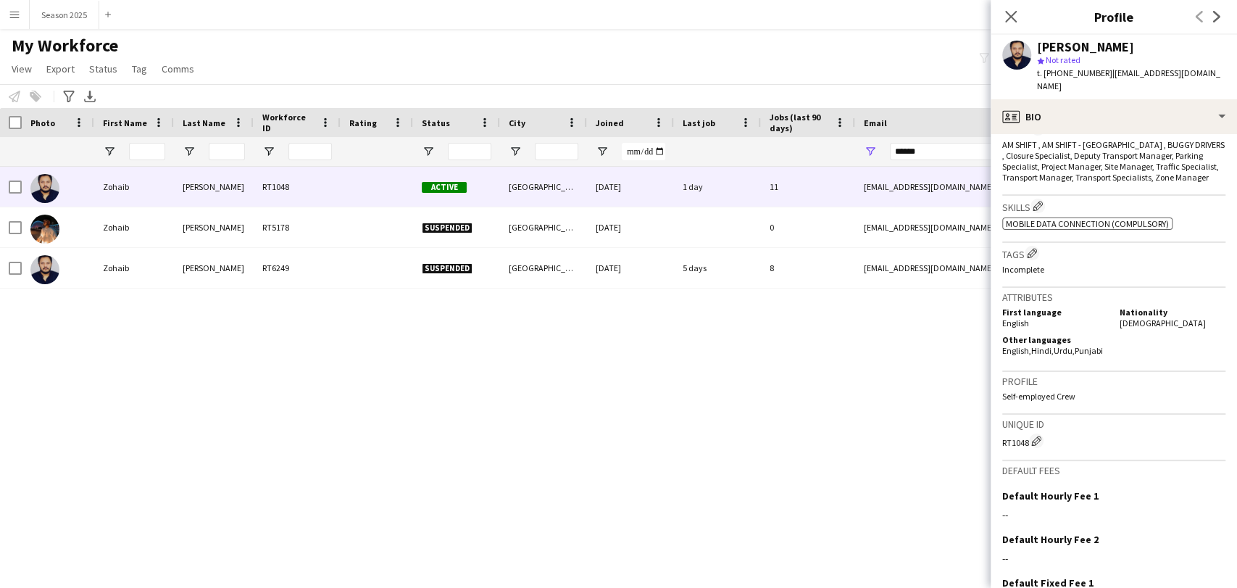
scroll to position [642, 0]
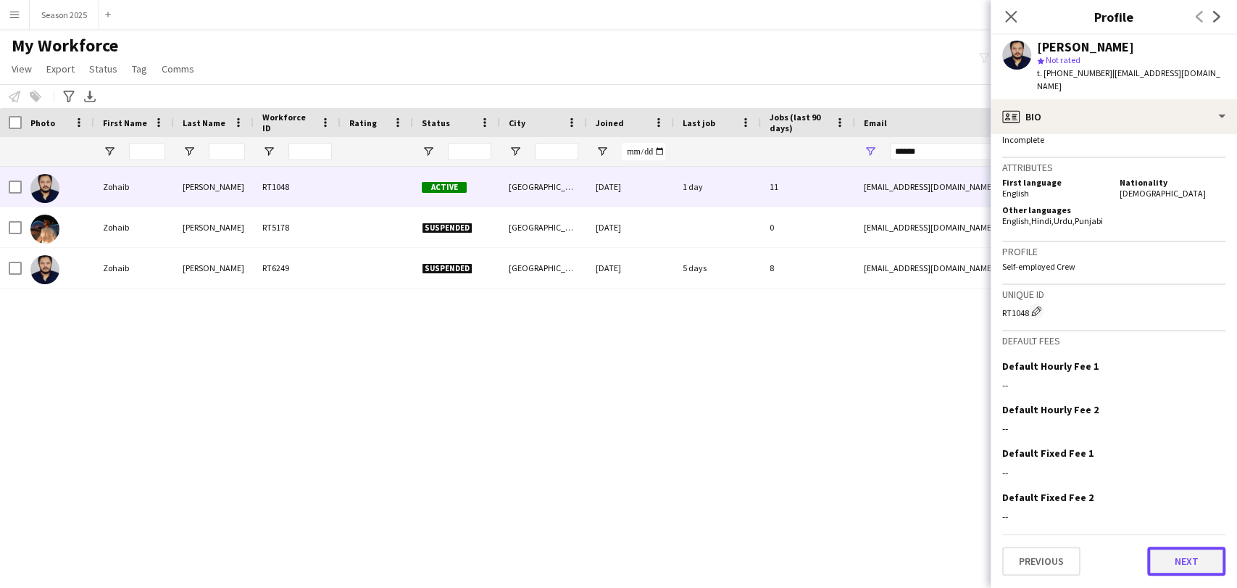
click at [1154, 550] on button "Next" at bounding box center [1186, 560] width 78 height 29
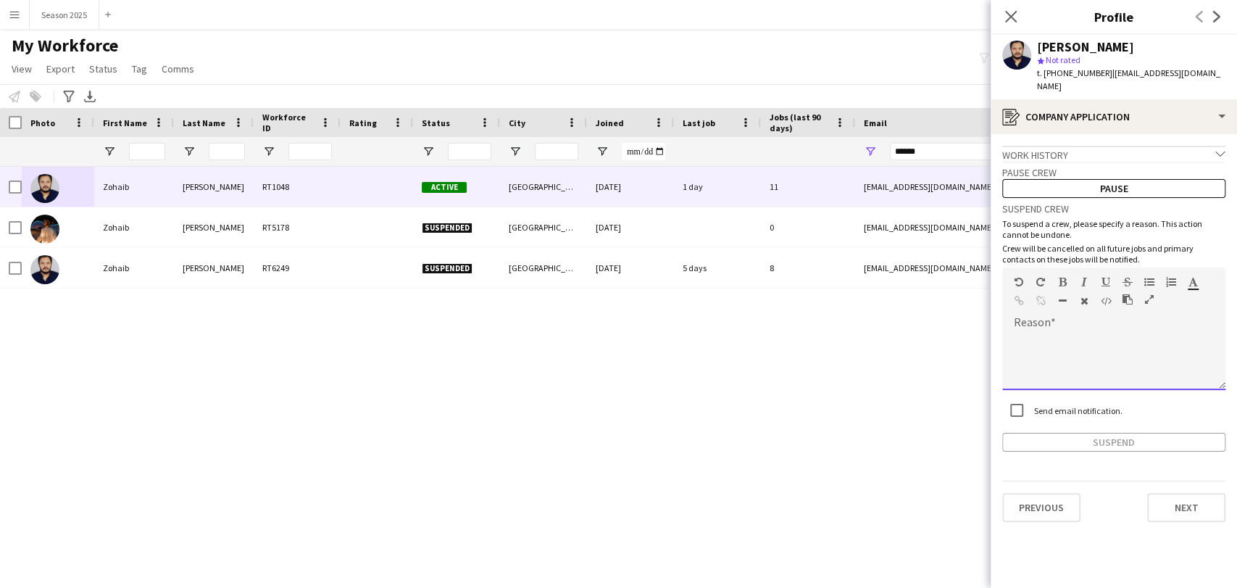
click at [1096, 340] on div at bounding box center [1113, 361] width 223 height 58
click at [1151, 433] on button "Suspend" at bounding box center [1113, 442] width 223 height 19
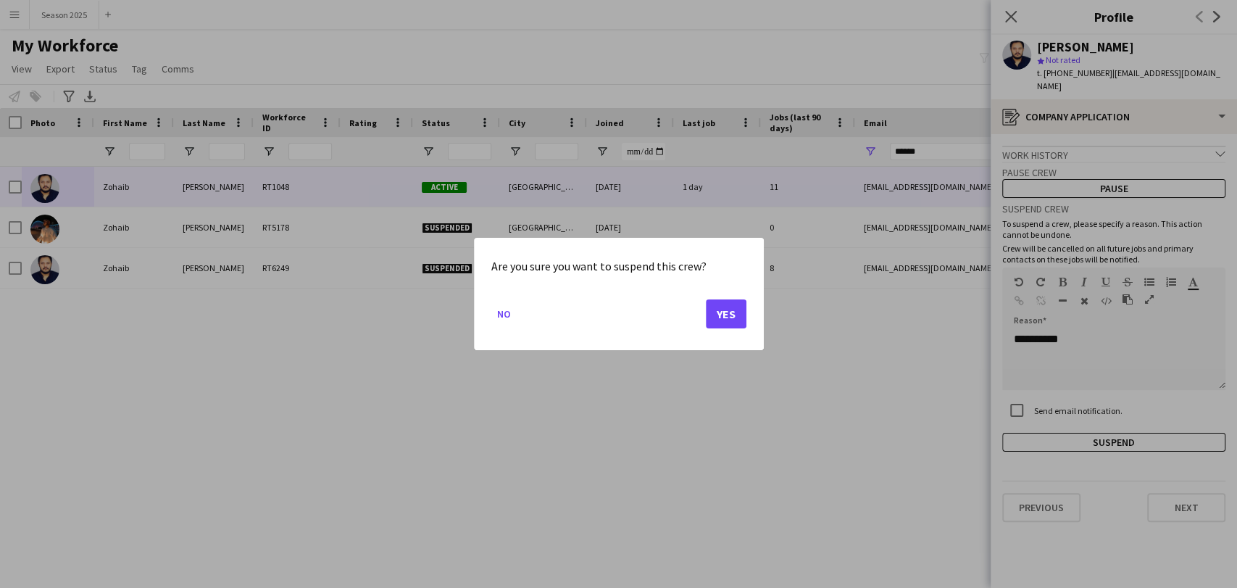
click at [704, 303] on mat-dialog-actions "No Yes" at bounding box center [618, 319] width 255 height 62
click at [716, 307] on button "Yes" at bounding box center [726, 313] width 41 height 29
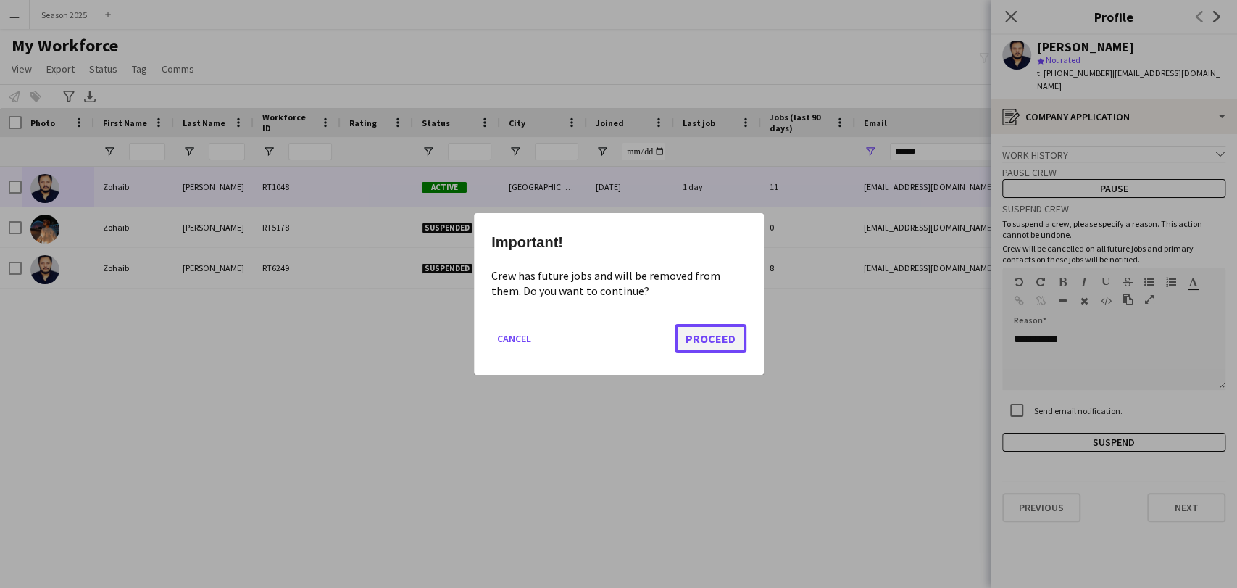
click at [723, 341] on button "Proceed" at bounding box center [711, 338] width 72 height 29
